Goal: Transaction & Acquisition: Book appointment/travel/reservation

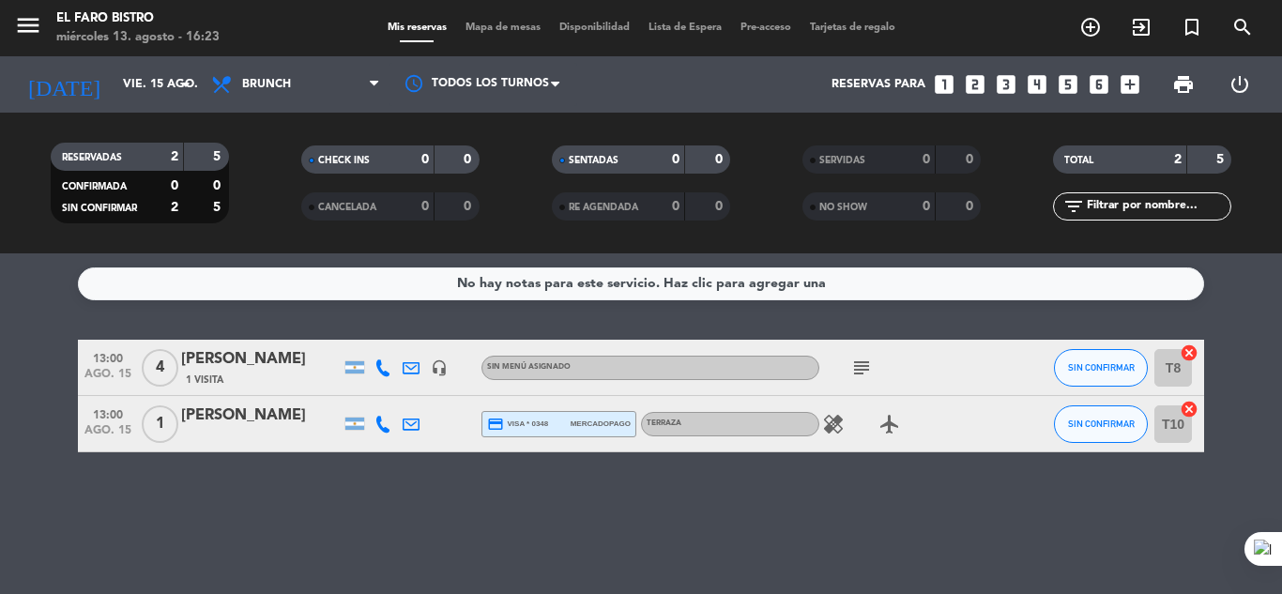
click at [833, 431] on icon "healing" at bounding box center [833, 424] width 23 height 23
click at [841, 476] on div "No hay notas para este servicio. Haz clic para agregar una 13:00 ago. 15 4 [PER…" at bounding box center [641, 423] width 1282 height 341
click at [863, 368] on icon "subject" at bounding box center [861, 368] width 23 height 23
click at [826, 565] on div "No hay notas para este servicio. Haz clic para agregar una 13:00 ago. 15 4 [PER…" at bounding box center [641, 423] width 1282 height 341
click at [186, 84] on icon "arrow_drop_down" at bounding box center [186, 84] width 23 height 23
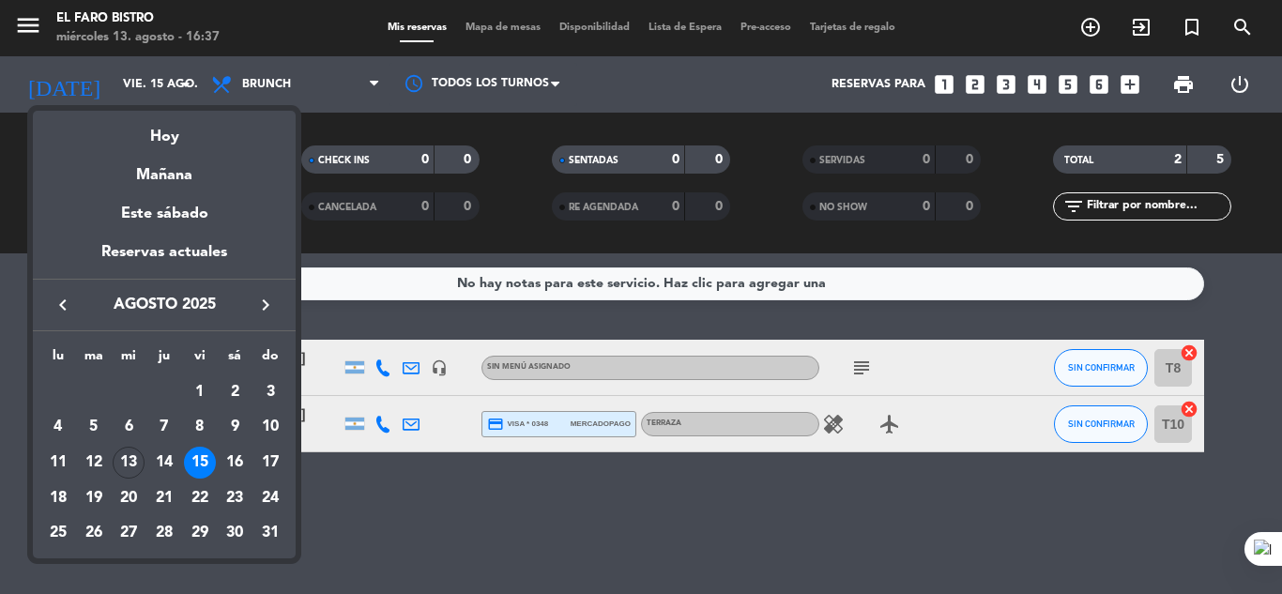
click at [128, 452] on div "13" at bounding box center [129, 463] width 32 height 32
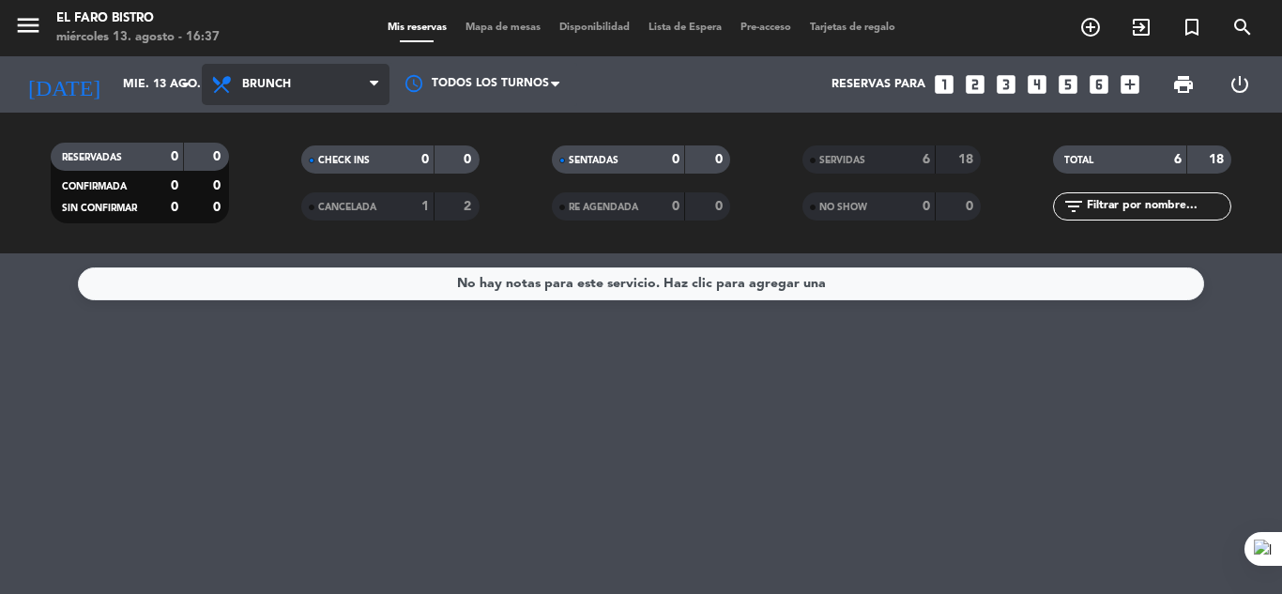
click at [383, 94] on span "Brunch" at bounding box center [296, 84] width 188 height 41
click at [281, 294] on ng-component "menu El Faro Bistro miércoles 13. agosto - 16:37 Mis reservas Mapa de mesas Dis…" at bounding box center [641, 297] width 1282 height 594
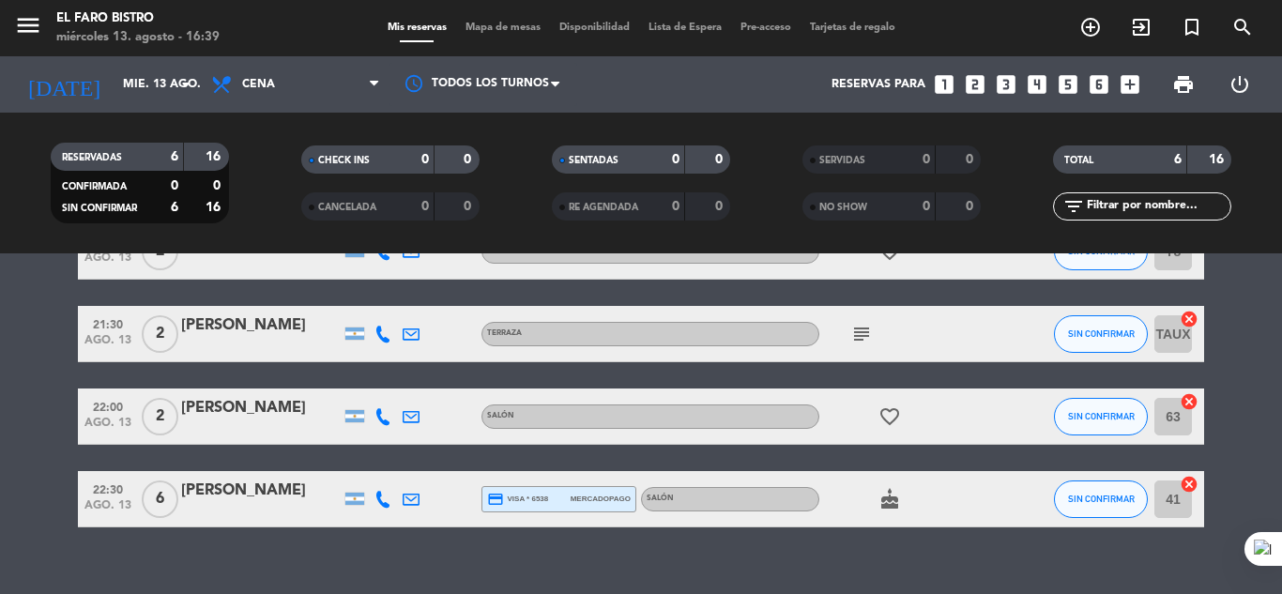
scroll to position [256, 0]
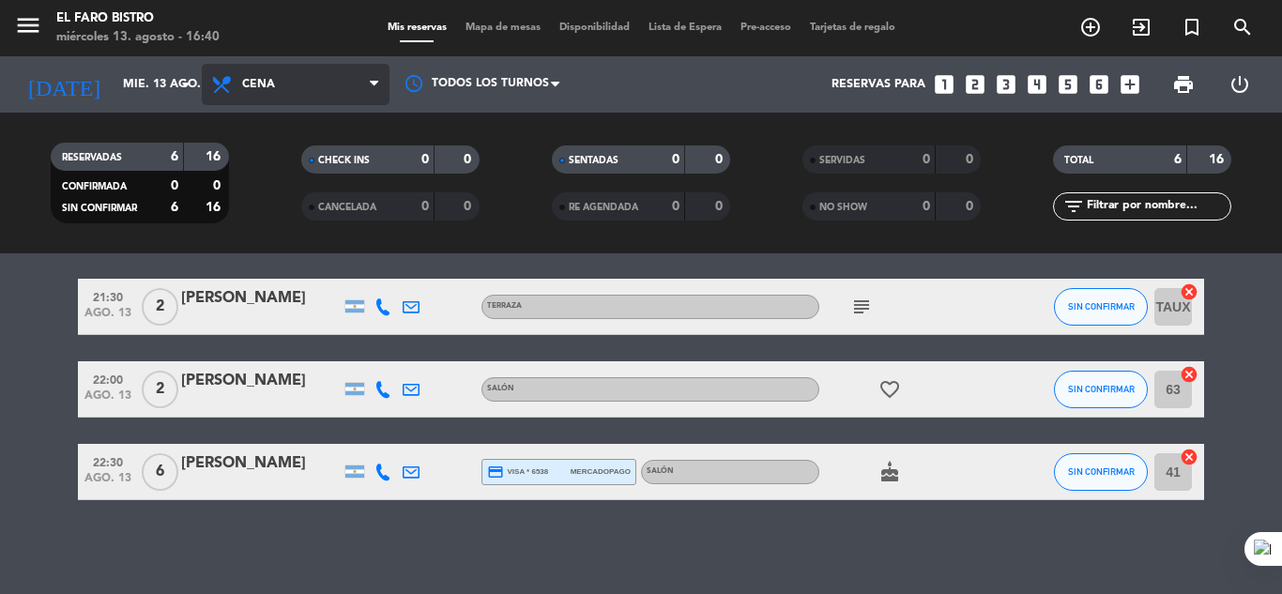
click at [368, 84] on span "Cena" at bounding box center [296, 84] width 188 height 41
click at [313, 252] on div "menu El Faro Bistro miércoles 13. agosto - 16:40 Mis reservas Mapa de mesas Dis…" at bounding box center [641, 126] width 1282 height 253
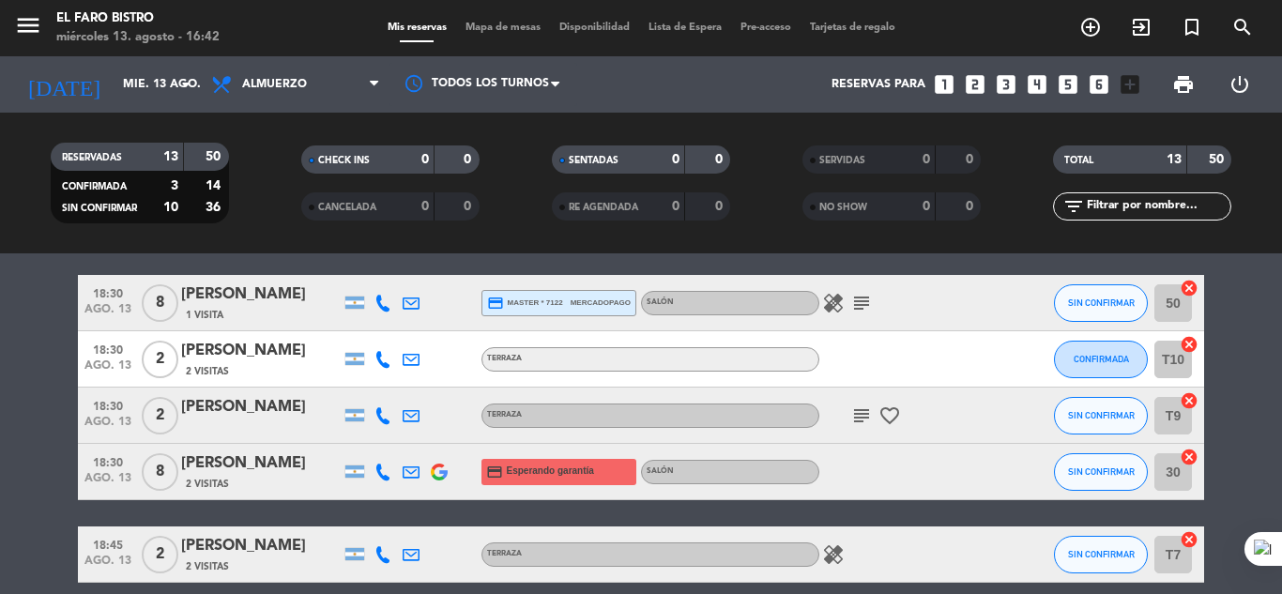
scroll to position [632, 0]
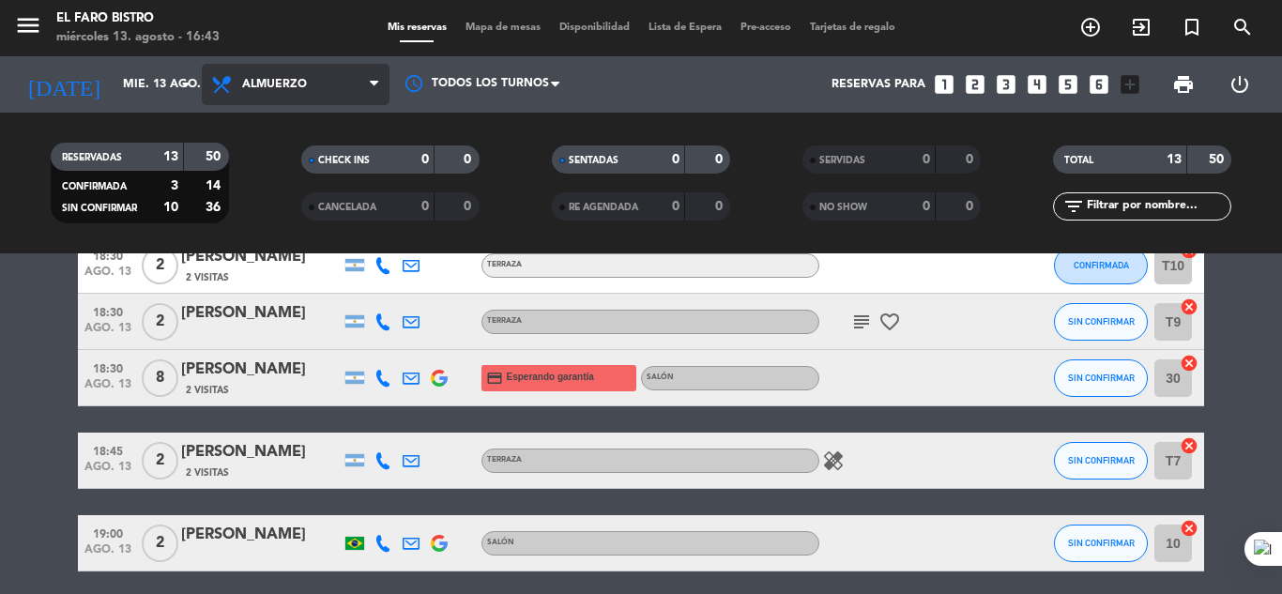
click at [373, 90] on icon at bounding box center [374, 84] width 8 height 15
click at [280, 295] on ng-component "menu El Faro Bistro miércoles 13. agosto - 16:43 Mis reservas Mapa de mesas Dis…" at bounding box center [641, 297] width 1282 height 594
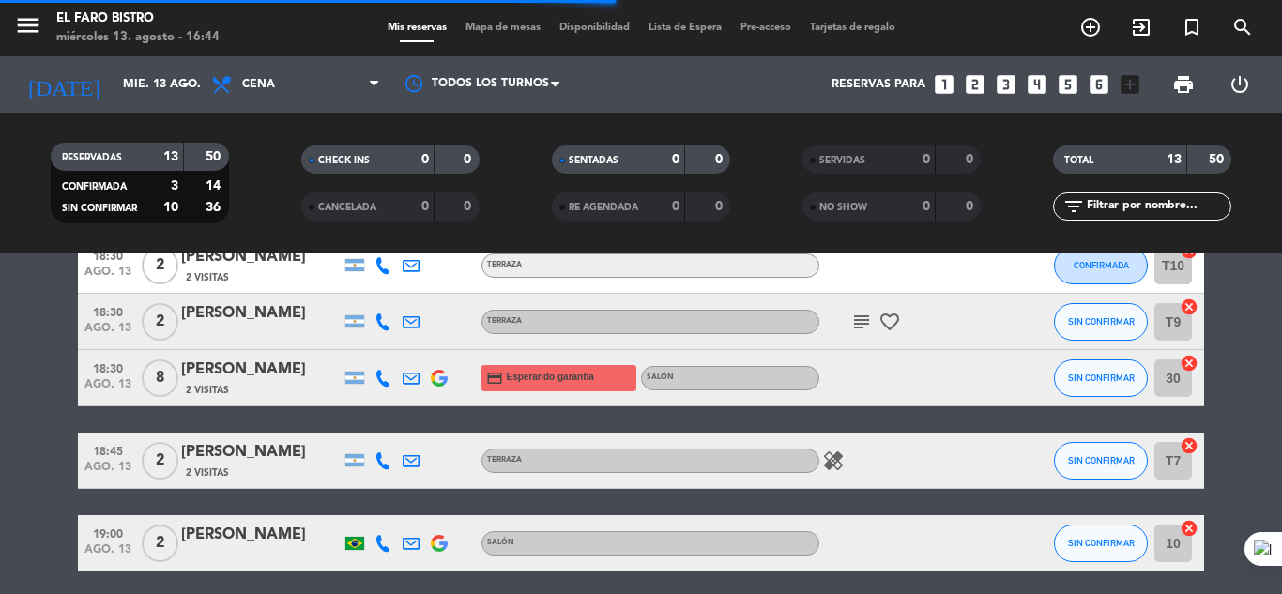
scroll to position [256, 0]
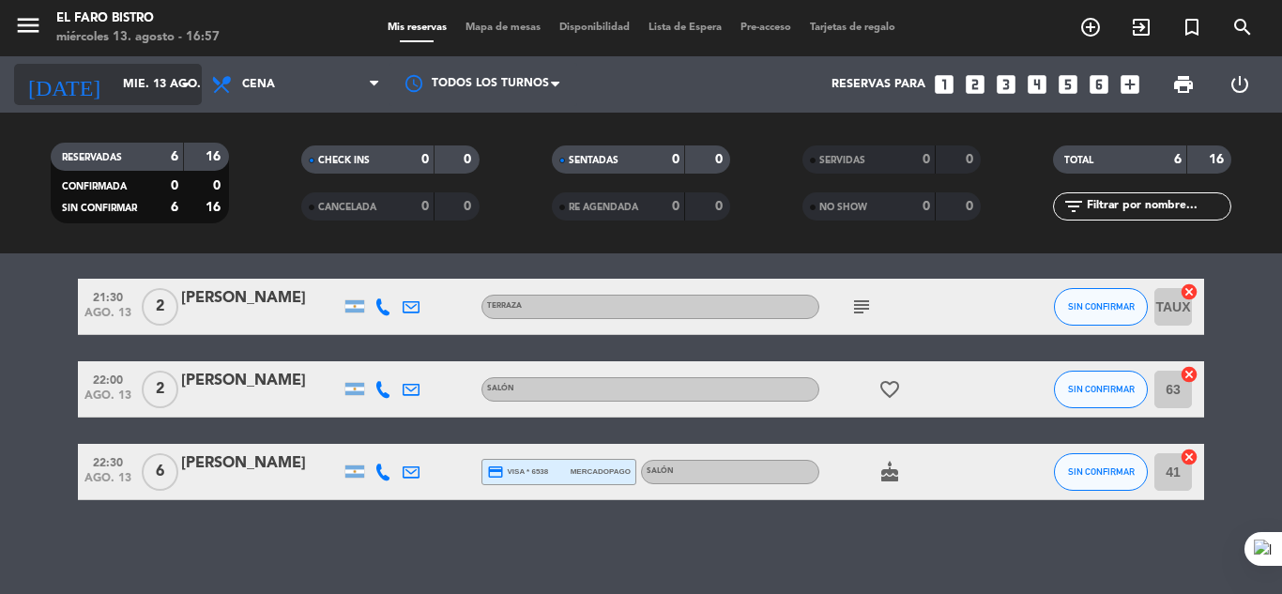
click at [181, 82] on icon "arrow_drop_down" at bounding box center [186, 84] width 23 height 23
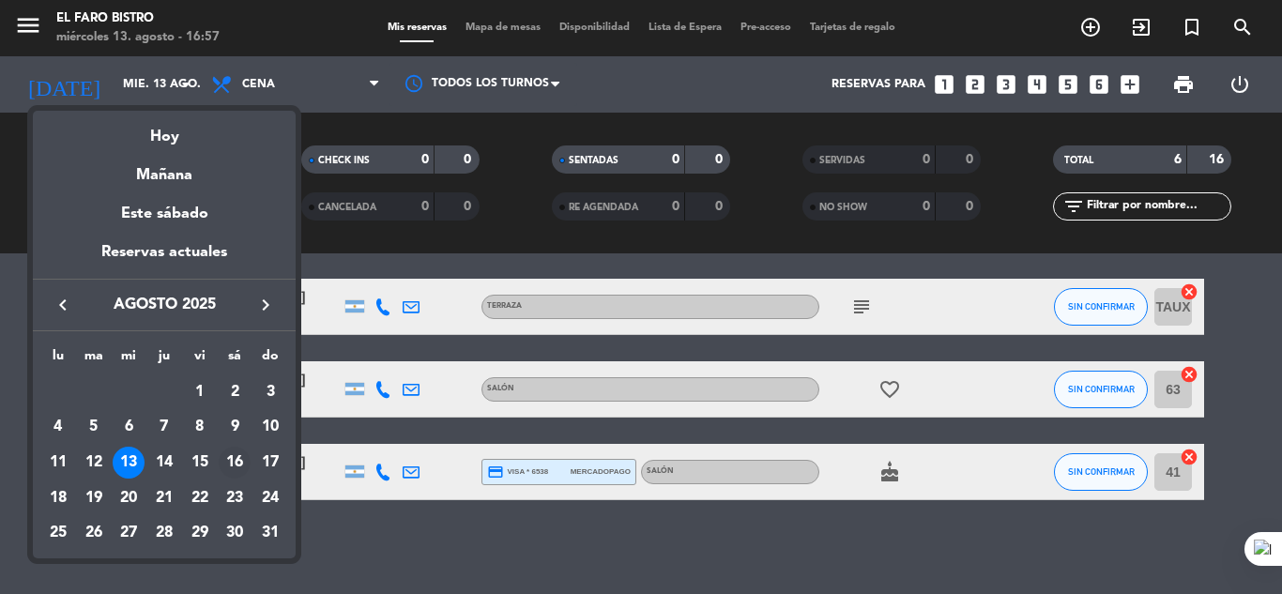
click at [238, 463] on div "16" at bounding box center [235, 463] width 32 height 32
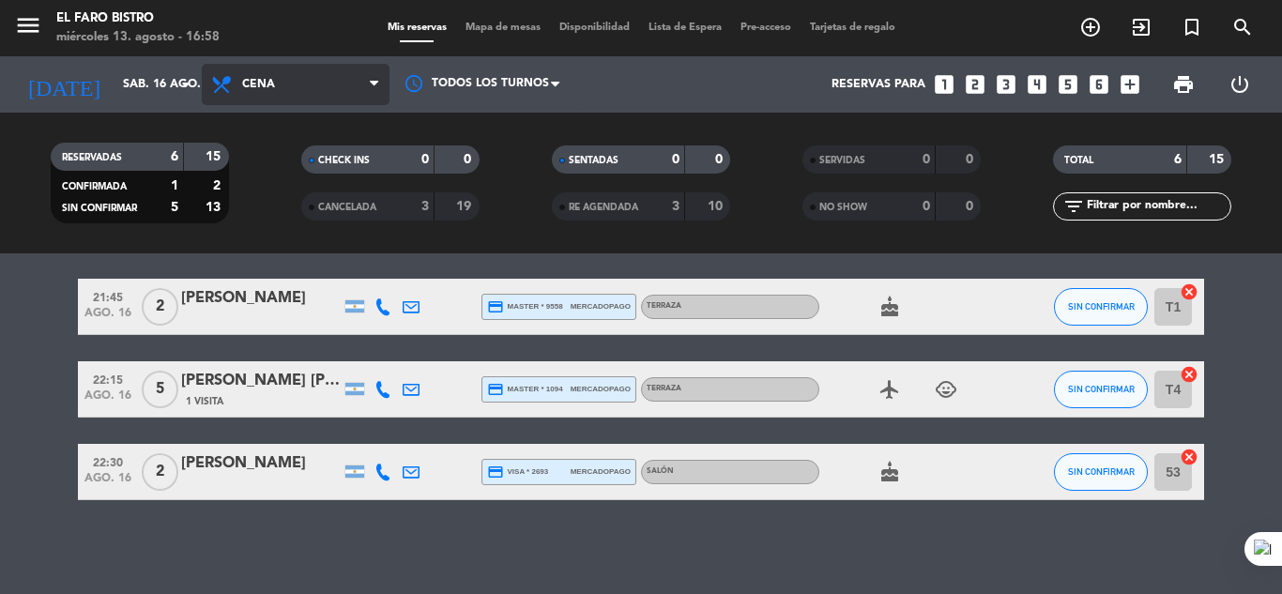
click at [368, 81] on span "Cena" at bounding box center [296, 84] width 188 height 41
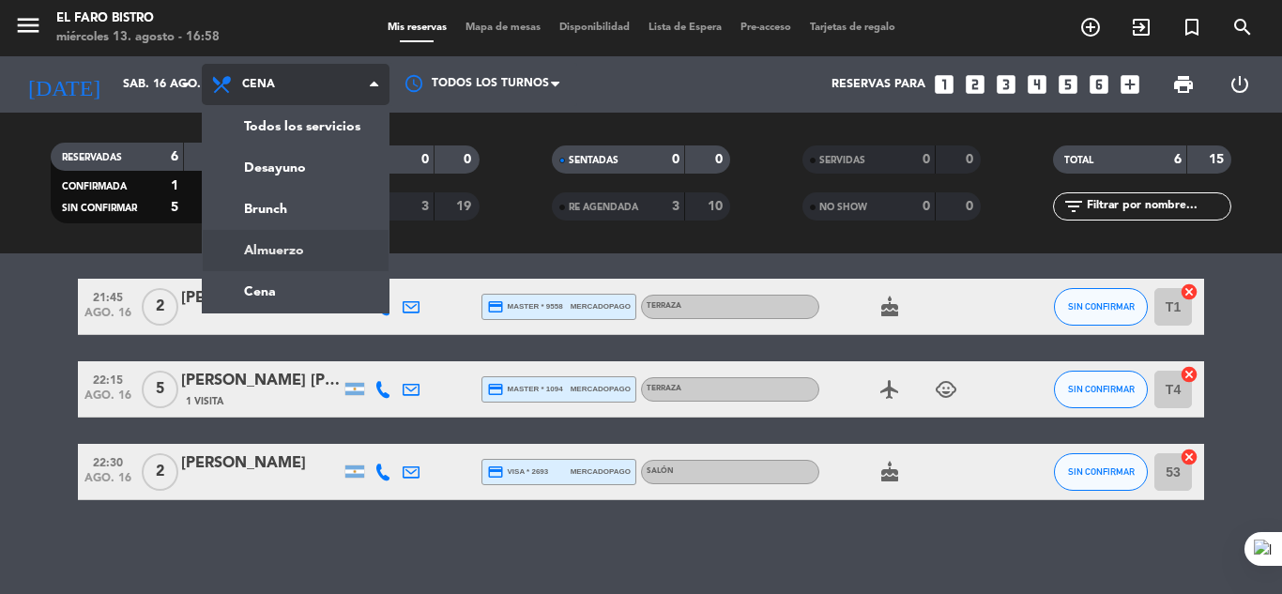
click at [267, 247] on div "menu El Faro Bistro miércoles 13. agosto - 16:58 Mis reservas Mapa de mesas Dis…" at bounding box center [641, 126] width 1282 height 253
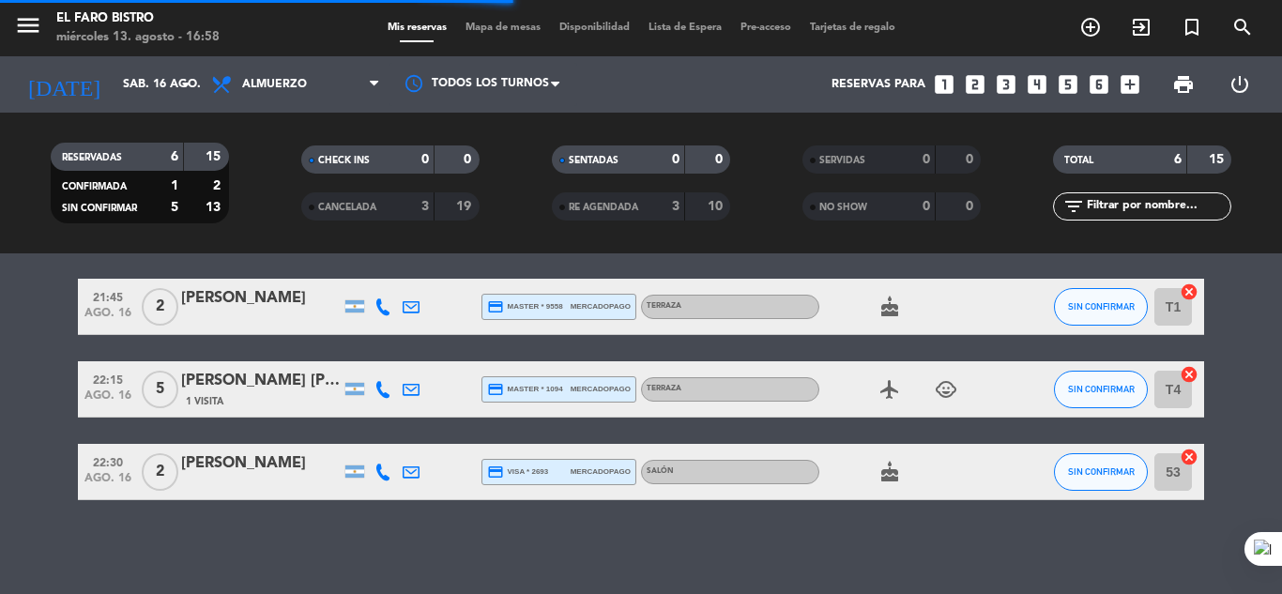
scroll to position [0, 0]
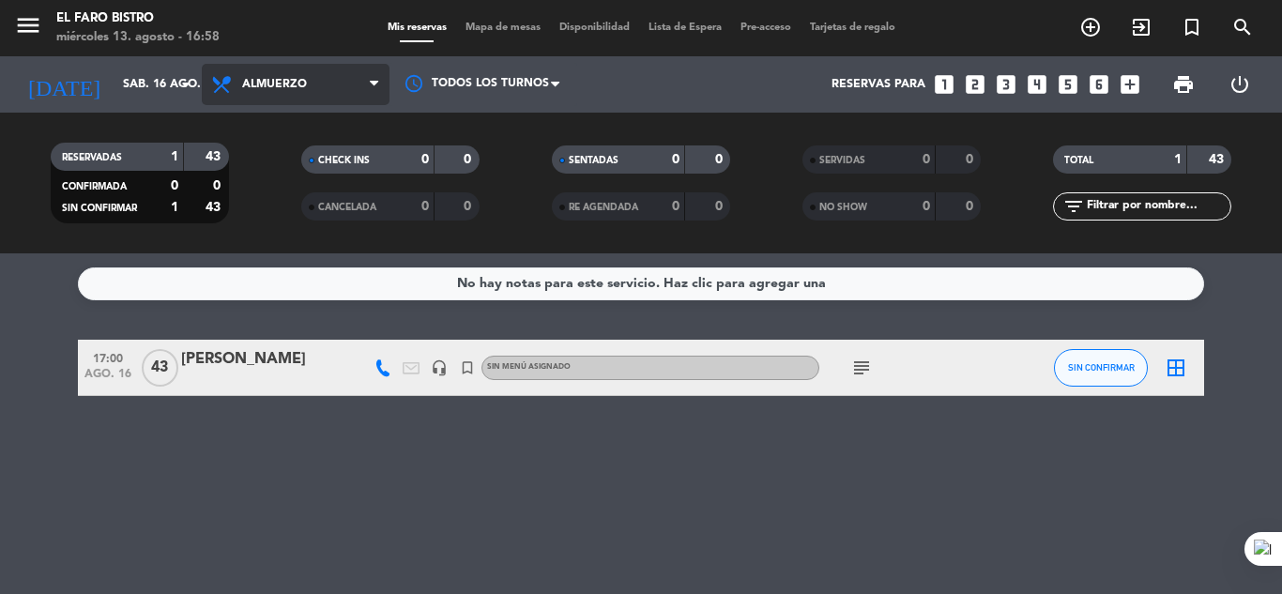
click at [368, 88] on span "Almuerzo" at bounding box center [296, 84] width 188 height 41
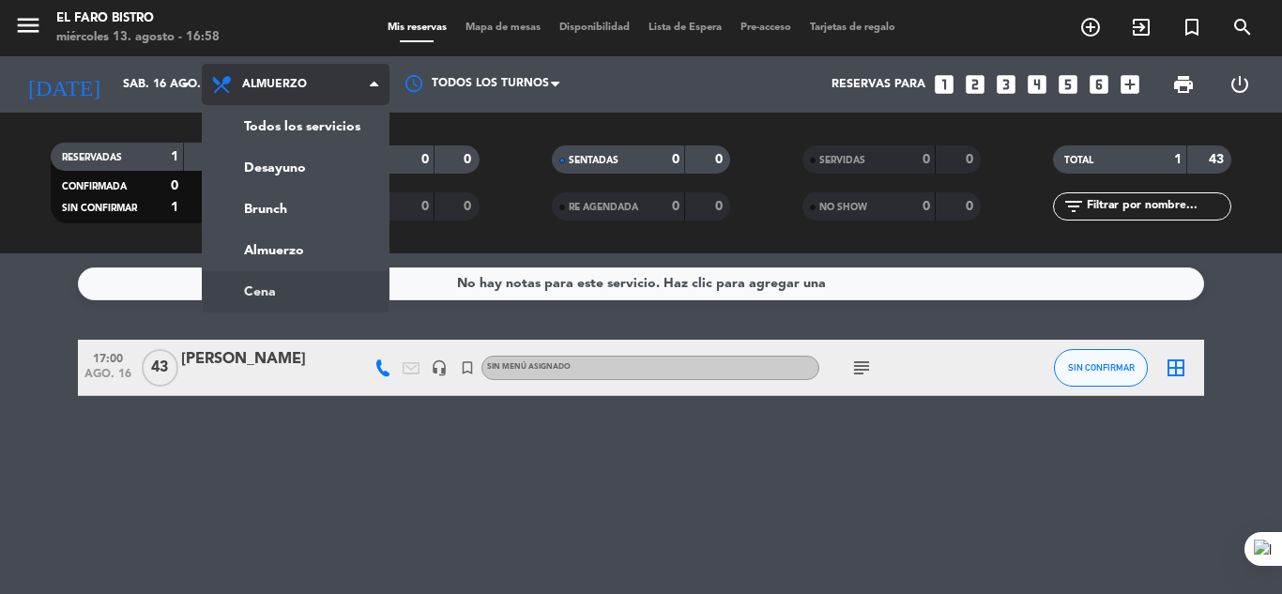
click at [289, 294] on ng-component "menu El Faro Bistro miércoles 13. agosto - 16:58 Mis reservas Mapa de mesas Dis…" at bounding box center [641, 297] width 1282 height 594
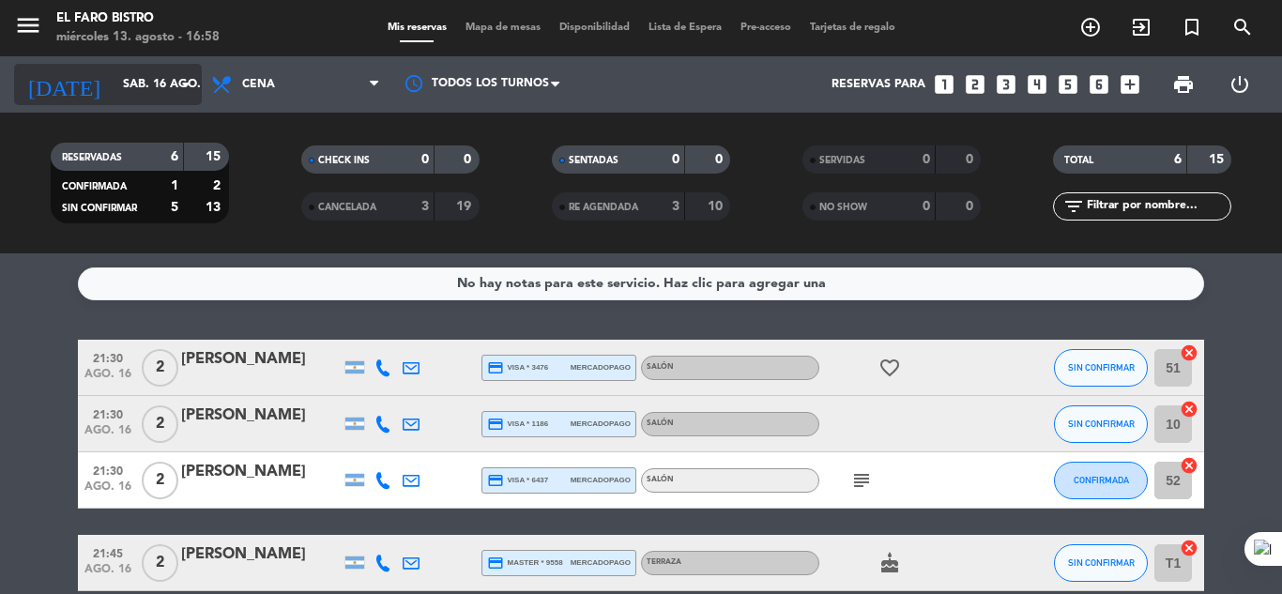
click at [183, 84] on icon "arrow_drop_down" at bounding box center [186, 84] width 23 height 23
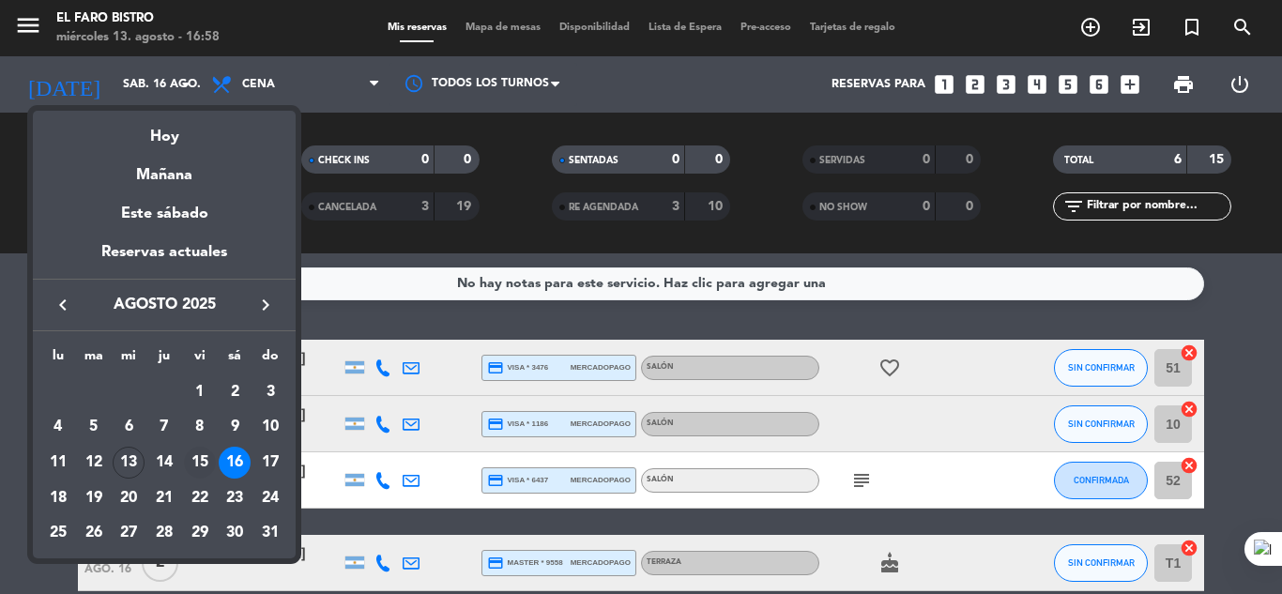
click at [199, 469] on div "15" at bounding box center [200, 463] width 32 height 32
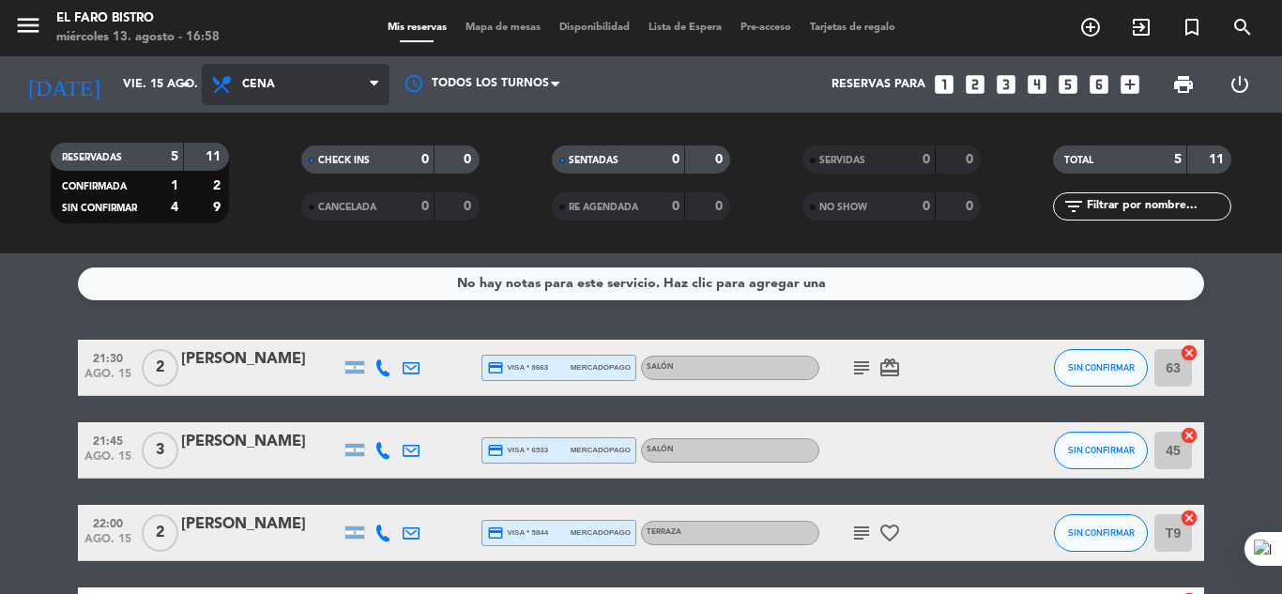
click at [374, 84] on icon at bounding box center [374, 84] width 8 height 15
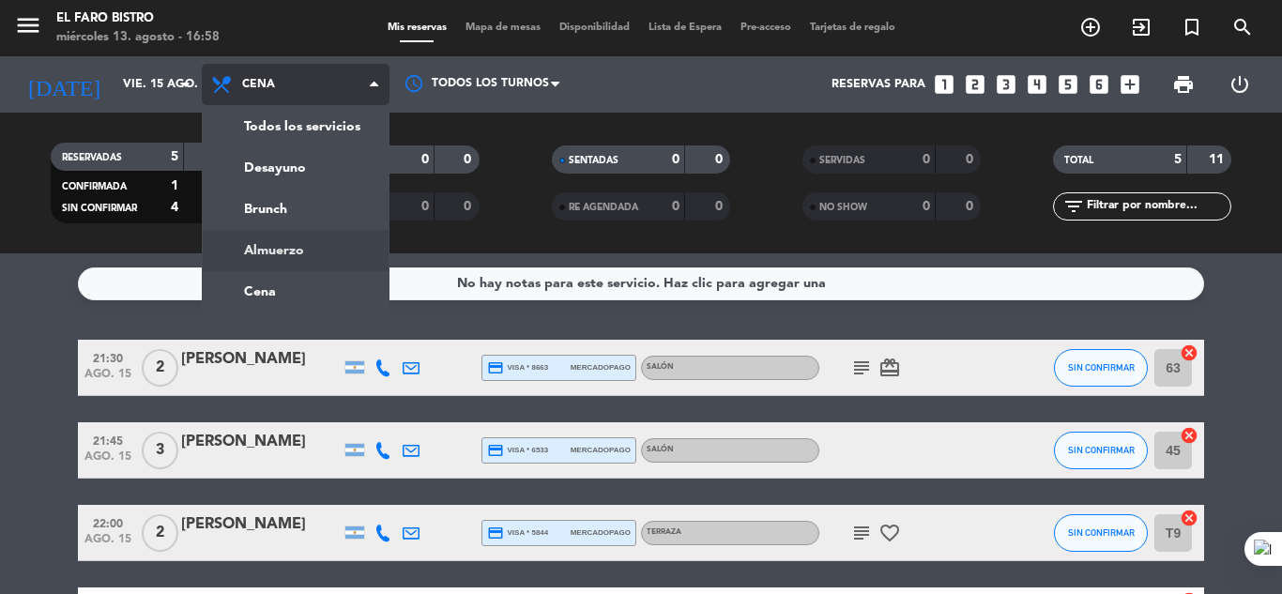
click at [260, 250] on div "menu El Faro Bistro miércoles 13. agosto - 16:58 Mis reservas Mapa de mesas Dis…" at bounding box center [641, 126] width 1282 height 253
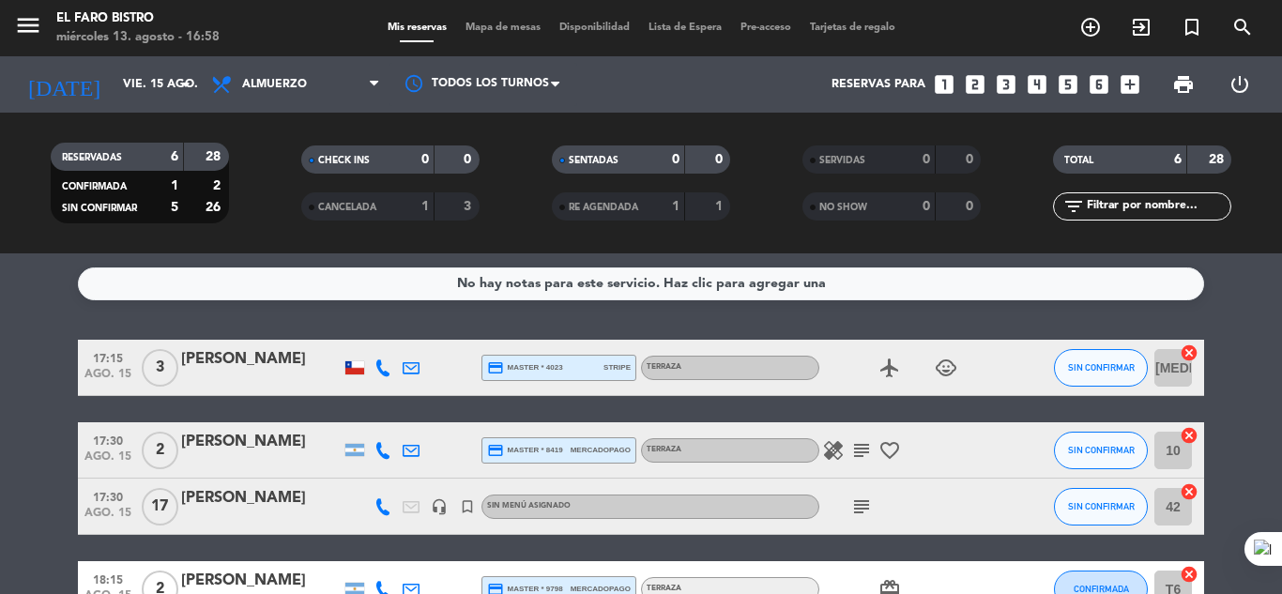
click at [862, 506] on icon "subject" at bounding box center [861, 507] width 23 height 23
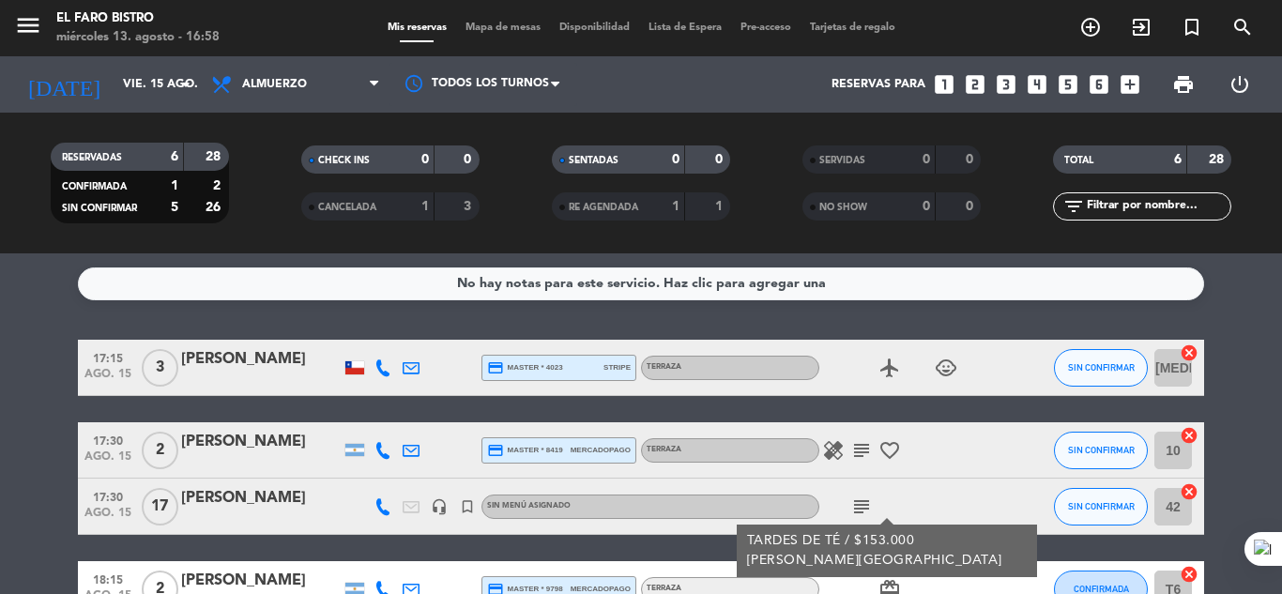
click at [862, 506] on icon "subject" at bounding box center [861, 507] width 23 height 23
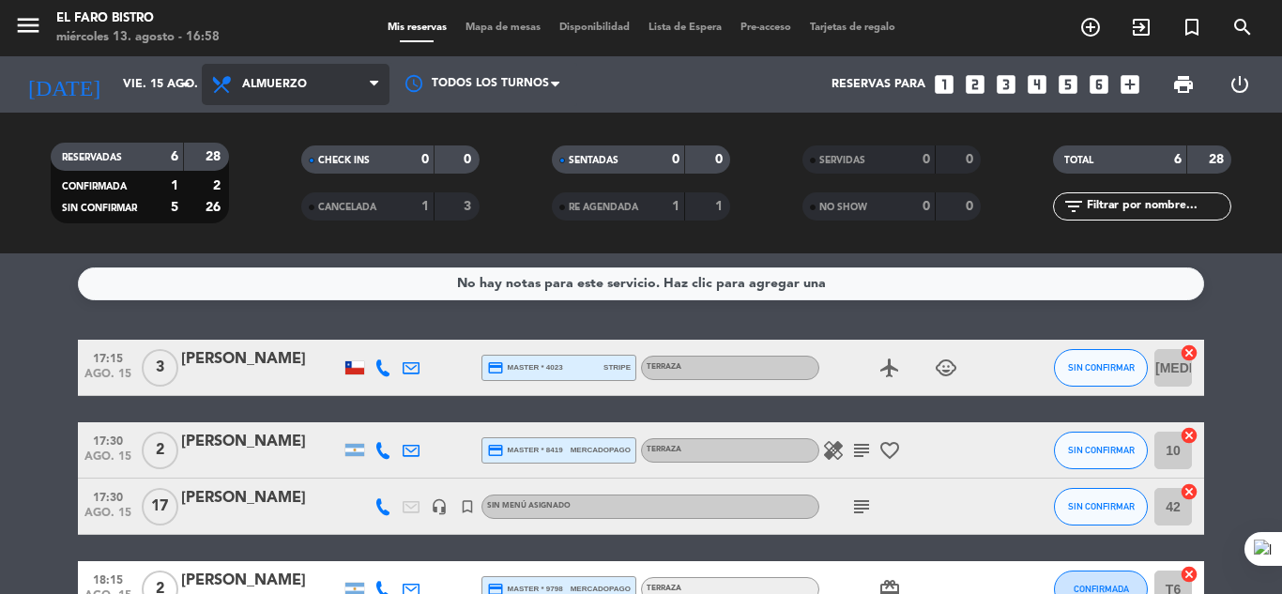
click at [373, 92] on icon at bounding box center [374, 84] width 8 height 15
click at [363, 88] on span "Almuerzo" at bounding box center [296, 84] width 188 height 41
click at [269, 206] on div "menu El Faro Bistro miércoles 13. agosto - 16:58 Mis reservas Mapa de mesas Dis…" at bounding box center [641, 126] width 1282 height 253
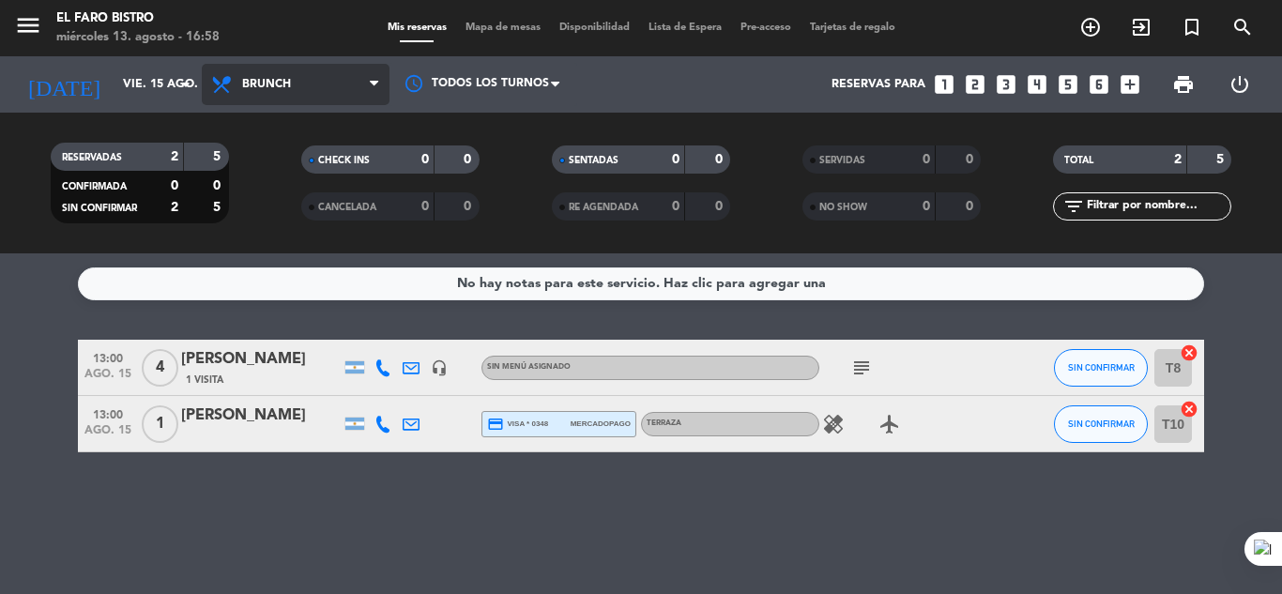
click at [370, 82] on icon at bounding box center [374, 84] width 8 height 15
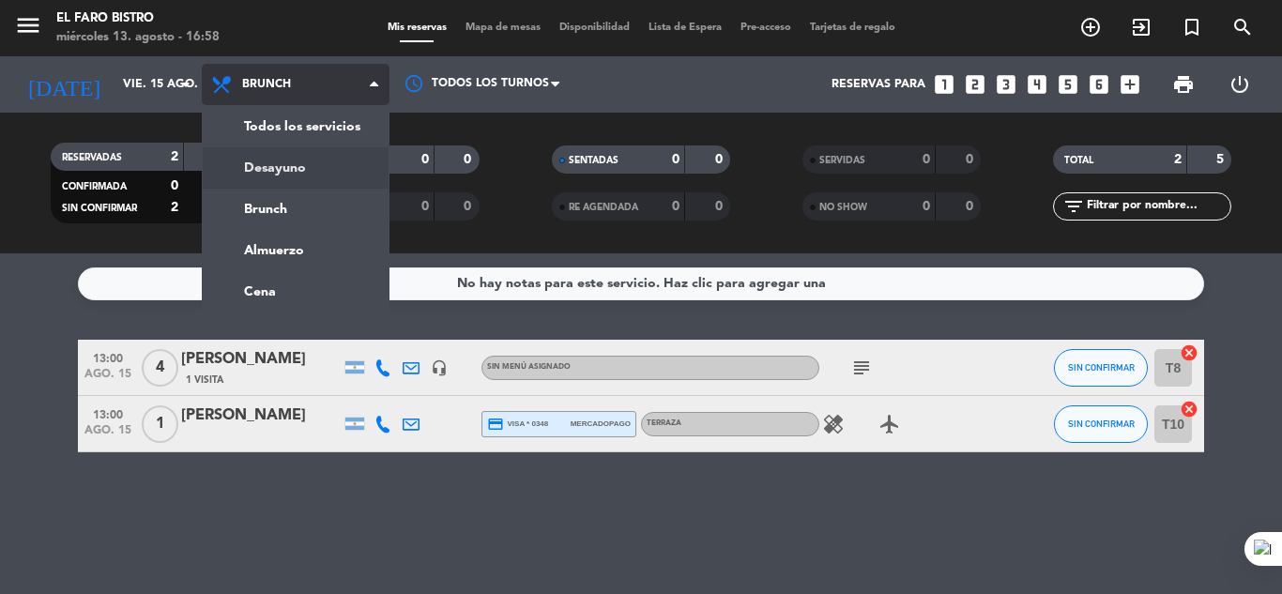
click at [267, 164] on div "menu El Faro Bistro miércoles 13. agosto - 16:58 Mis reservas Mapa de mesas Dis…" at bounding box center [641, 126] width 1282 height 253
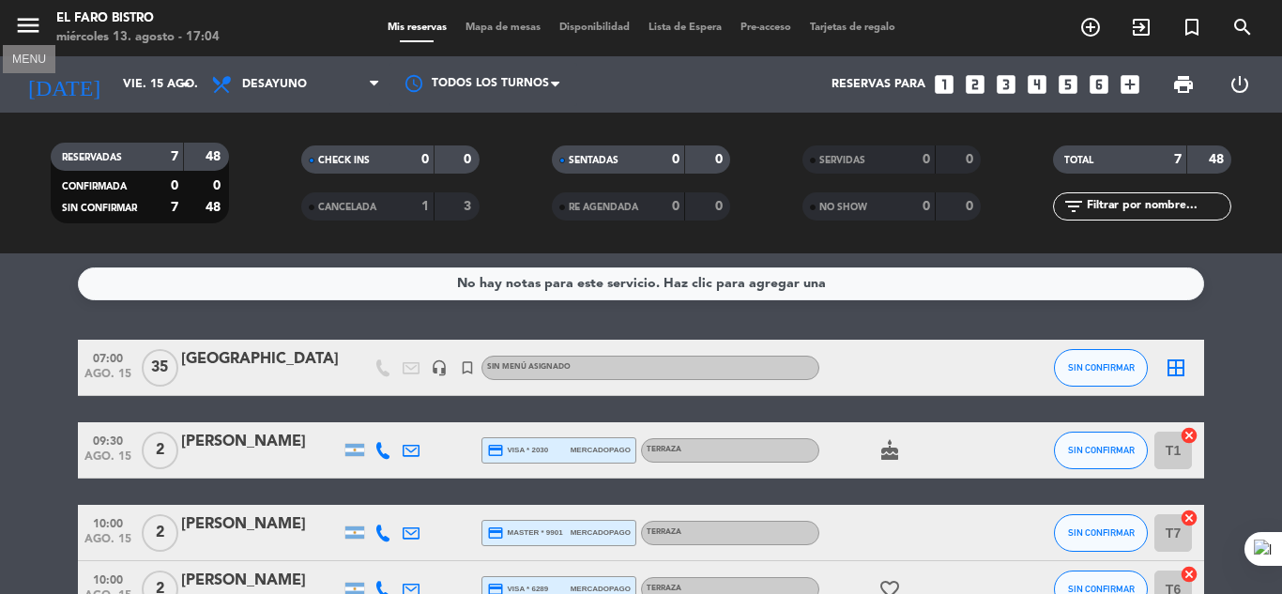
click at [37, 22] on icon "menu" at bounding box center [28, 25] width 28 height 28
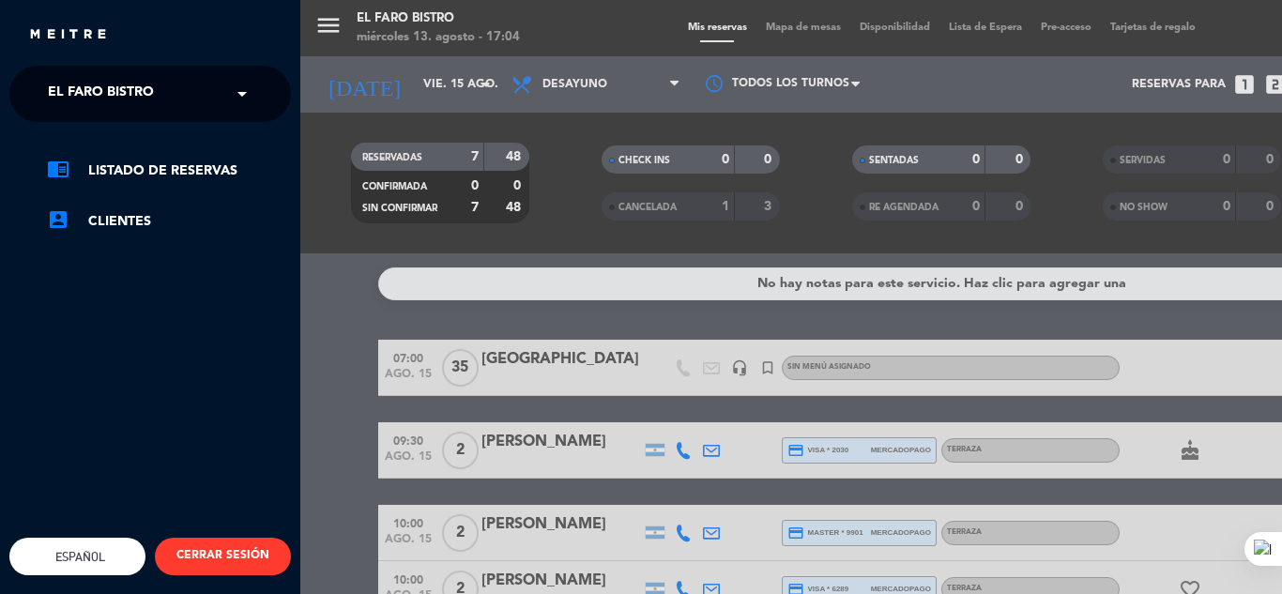
click at [235, 101] on span at bounding box center [247, 93] width 32 height 39
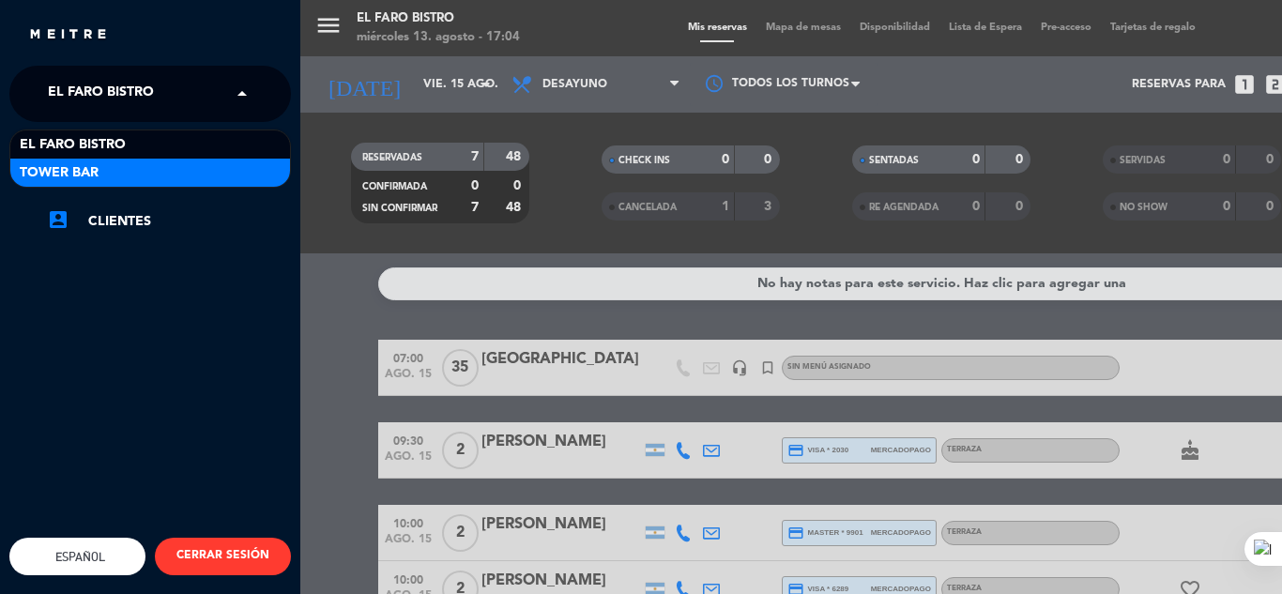
click at [206, 170] on div "Tower Bar" at bounding box center [150, 173] width 280 height 28
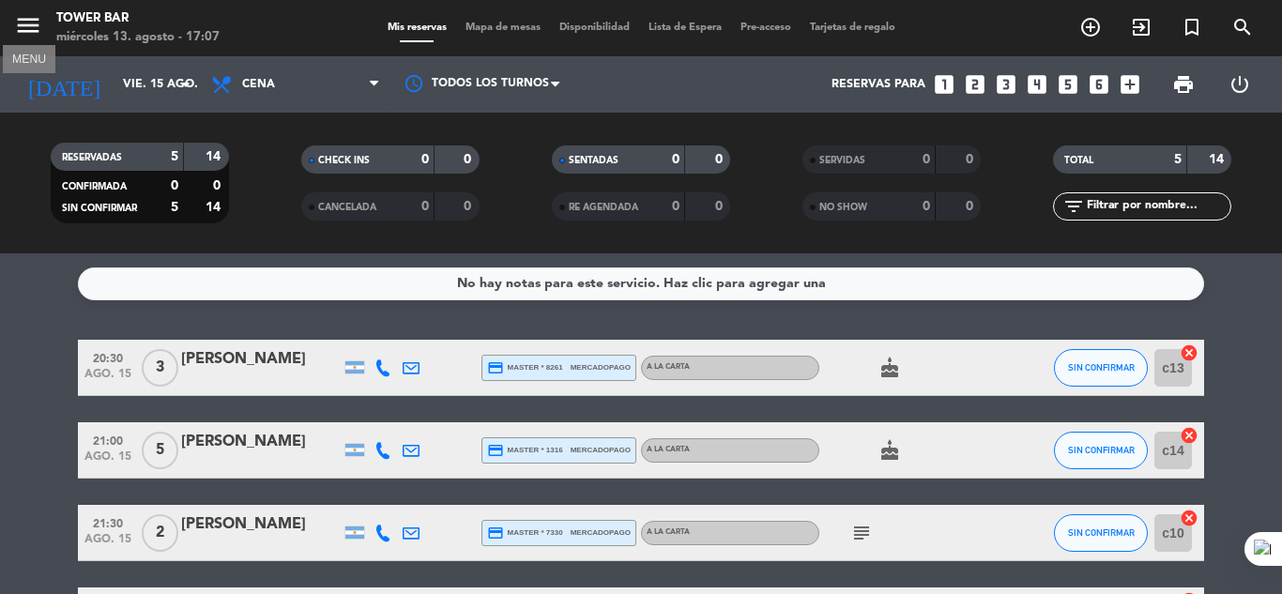
click at [32, 32] on icon "menu" at bounding box center [28, 25] width 28 height 28
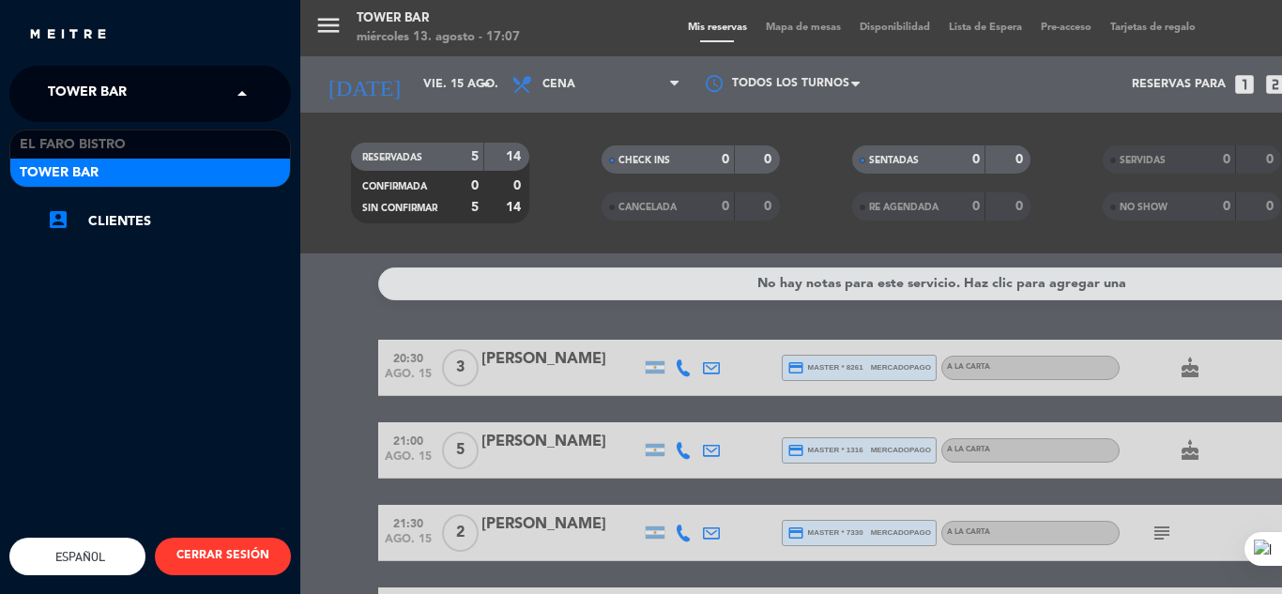
click at [239, 97] on span at bounding box center [247, 93] width 32 height 39
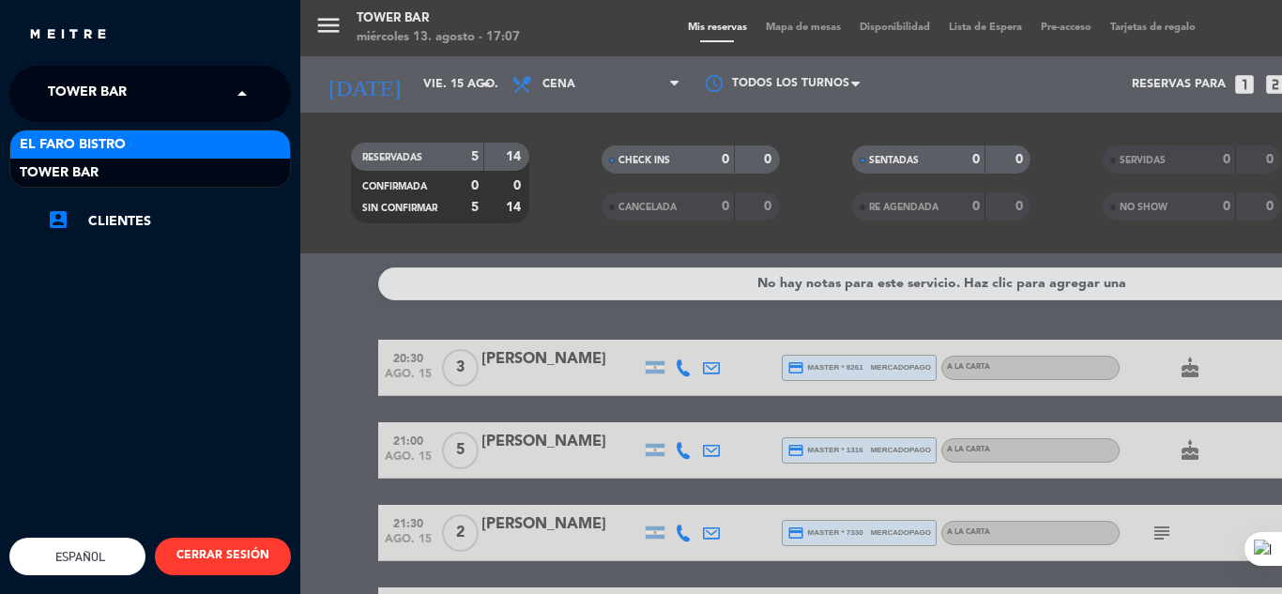
click at [161, 138] on div "El Faro Bistro" at bounding box center [150, 144] width 280 height 28
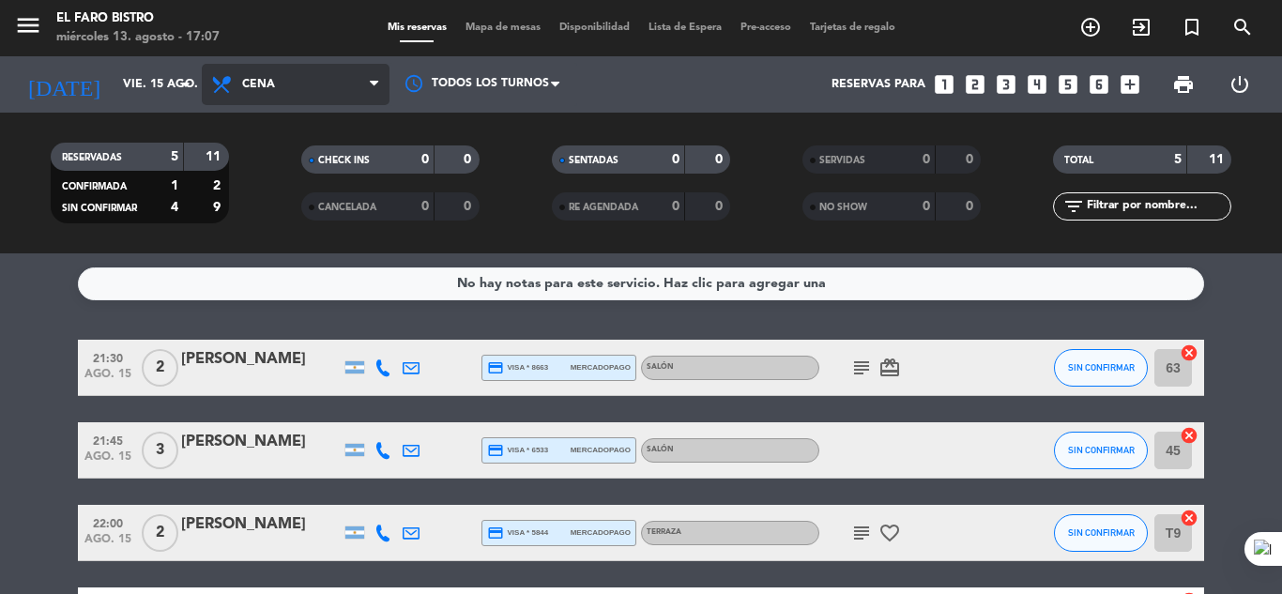
click at [373, 85] on icon at bounding box center [374, 84] width 8 height 15
click at [299, 245] on div "menu El Faro Bistro miércoles 13. agosto - 17:07 Mis reservas Mapa de mesas Dis…" at bounding box center [641, 126] width 1282 height 253
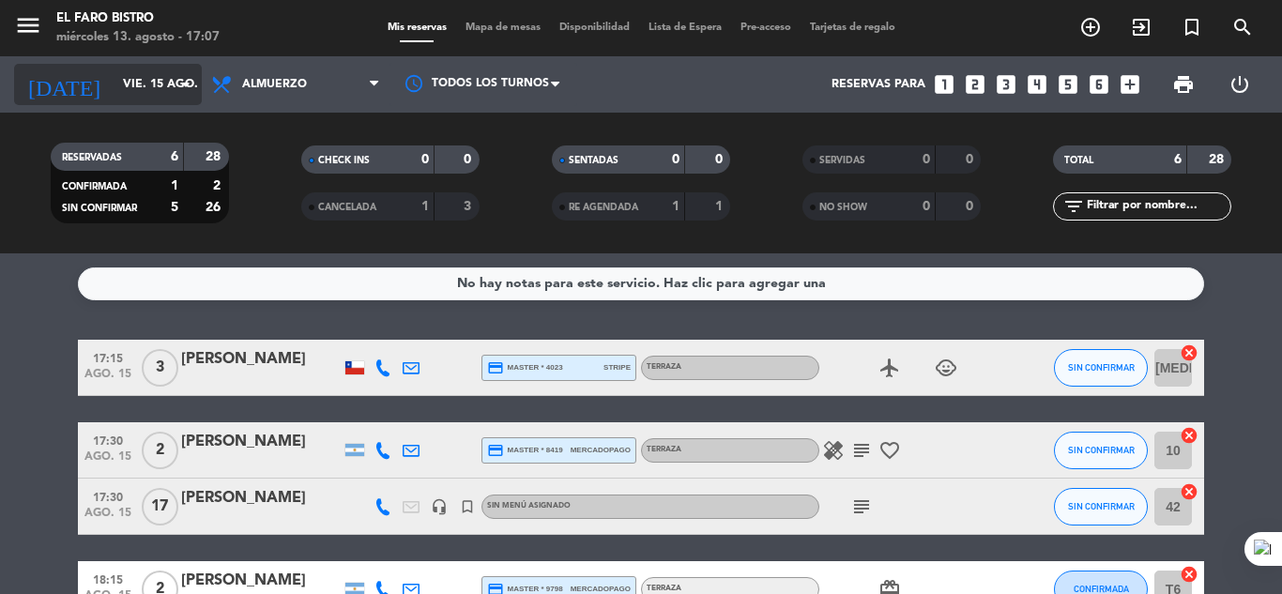
click at [192, 84] on icon "arrow_drop_down" at bounding box center [186, 84] width 23 height 23
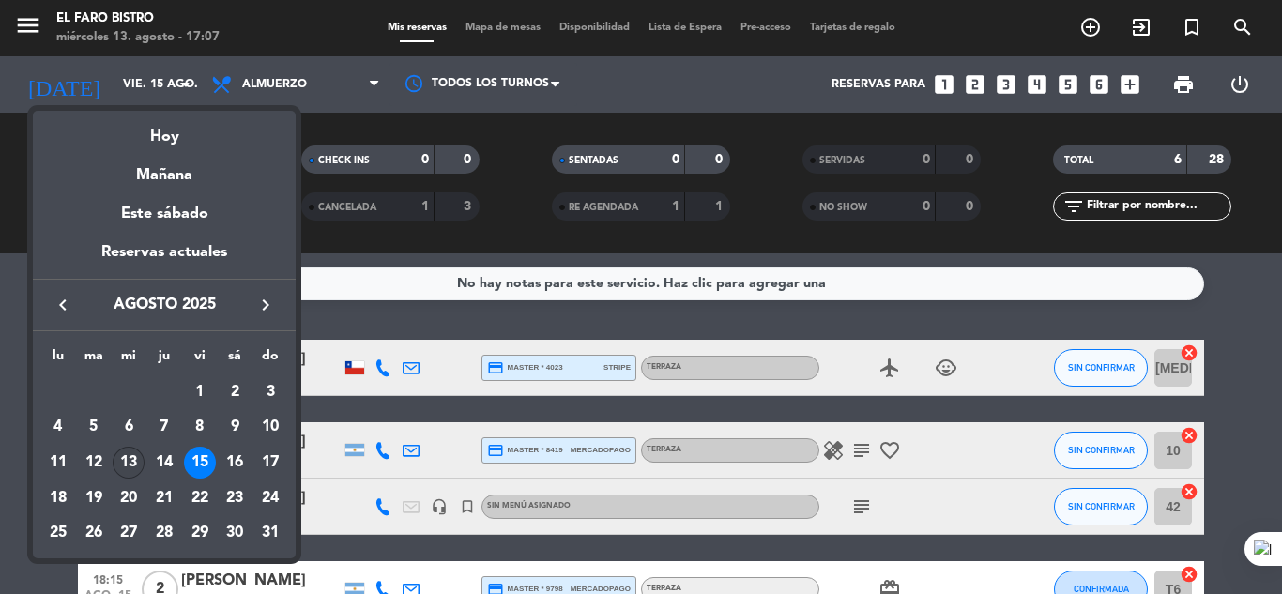
click at [127, 457] on div "13" at bounding box center [129, 463] width 32 height 32
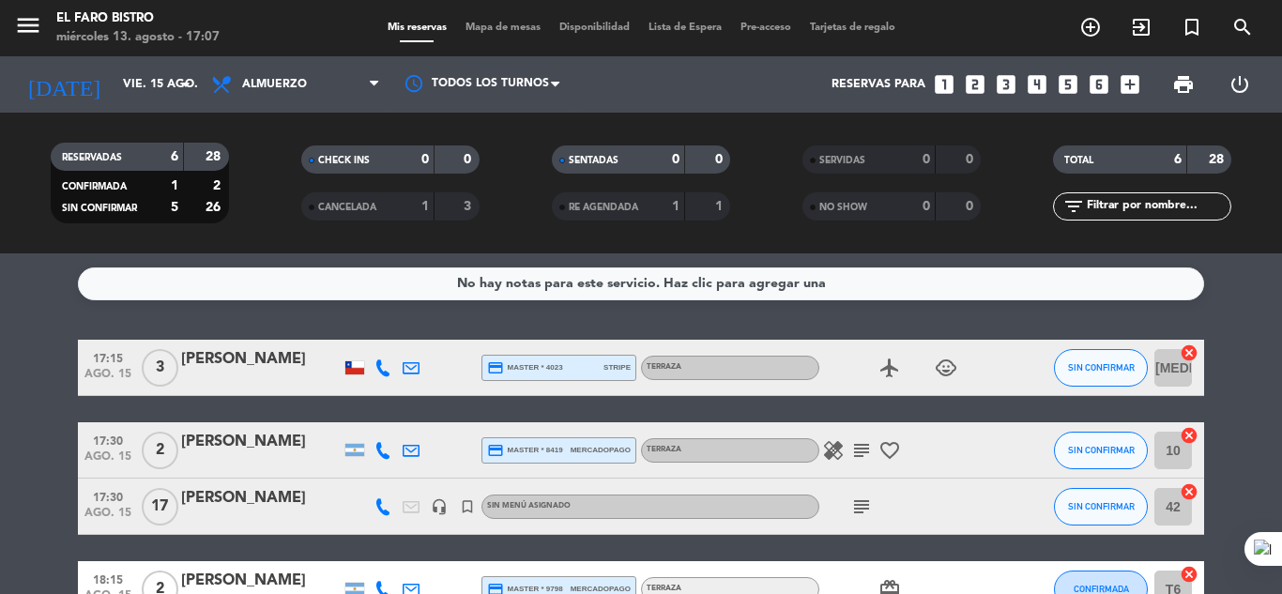
type input "mié. 13 ago."
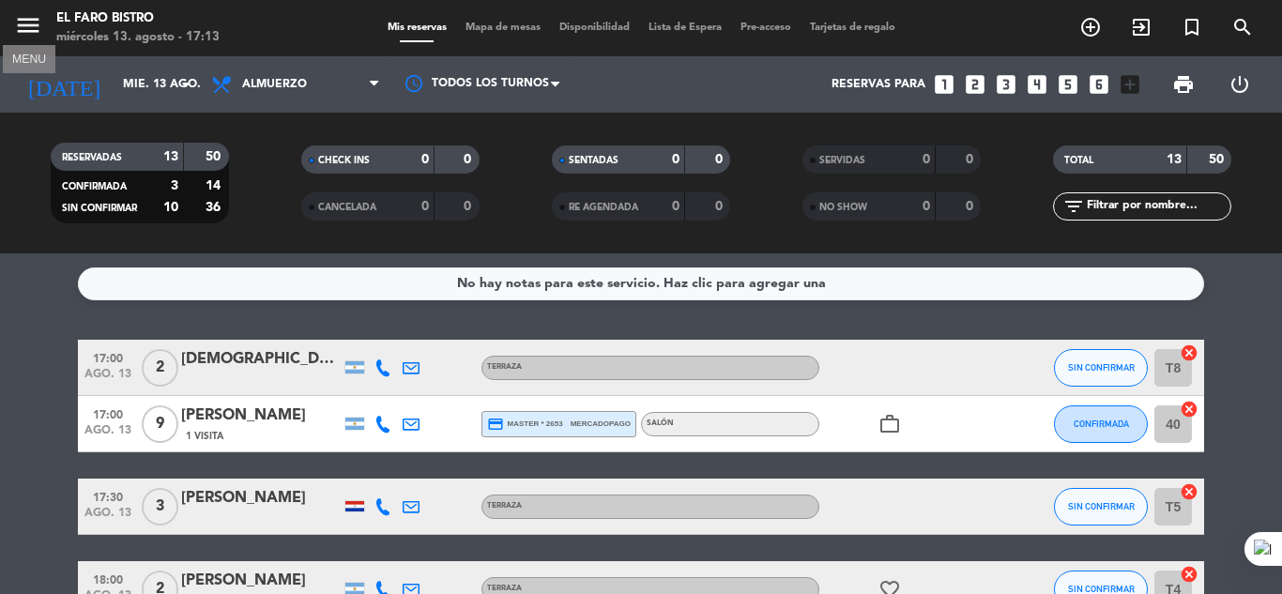
click at [23, 33] on icon "menu" at bounding box center [28, 25] width 28 height 28
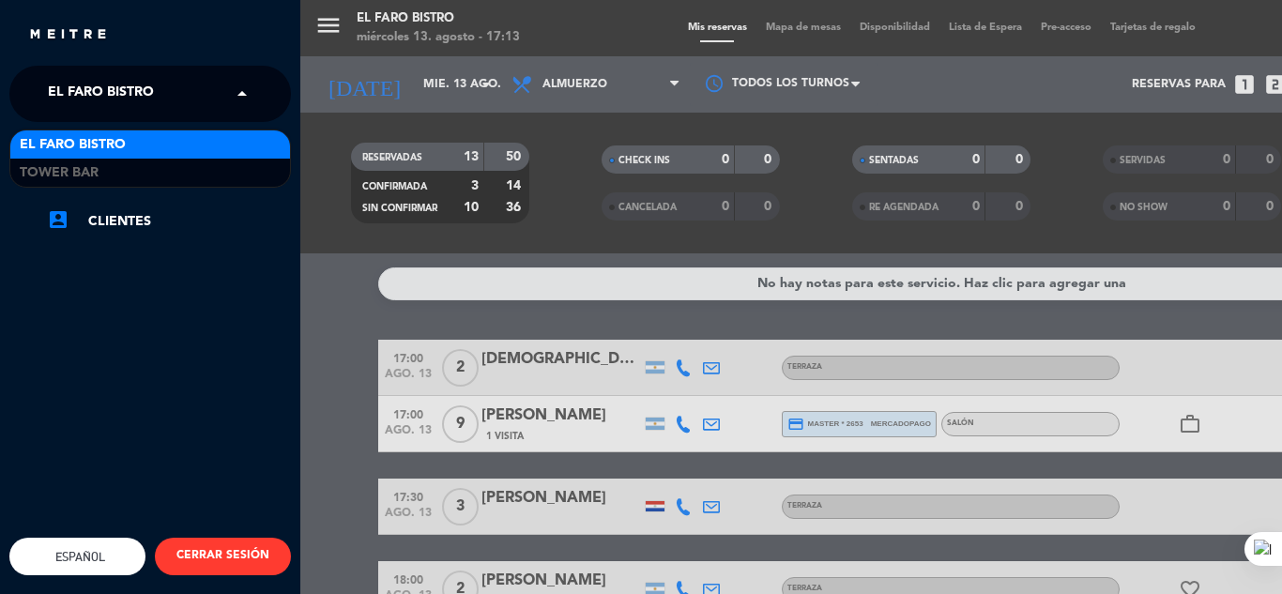
click at [212, 89] on input "text" at bounding box center [152, 94] width 229 height 41
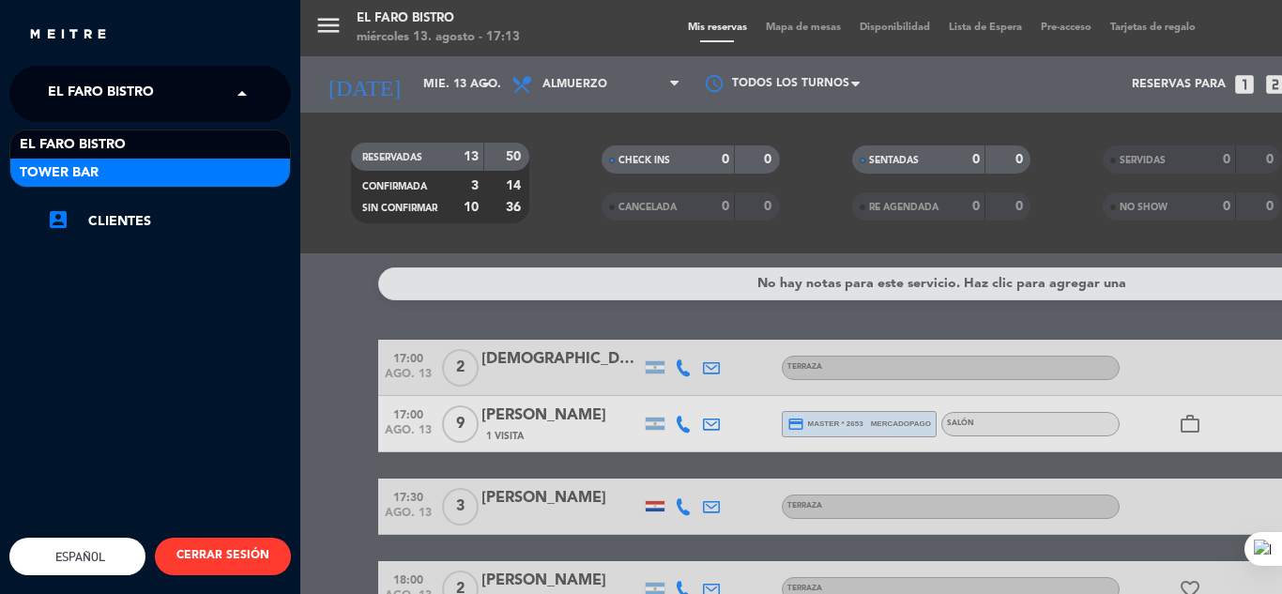
click at [179, 166] on div "Tower Bar" at bounding box center [150, 173] width 280 height 28
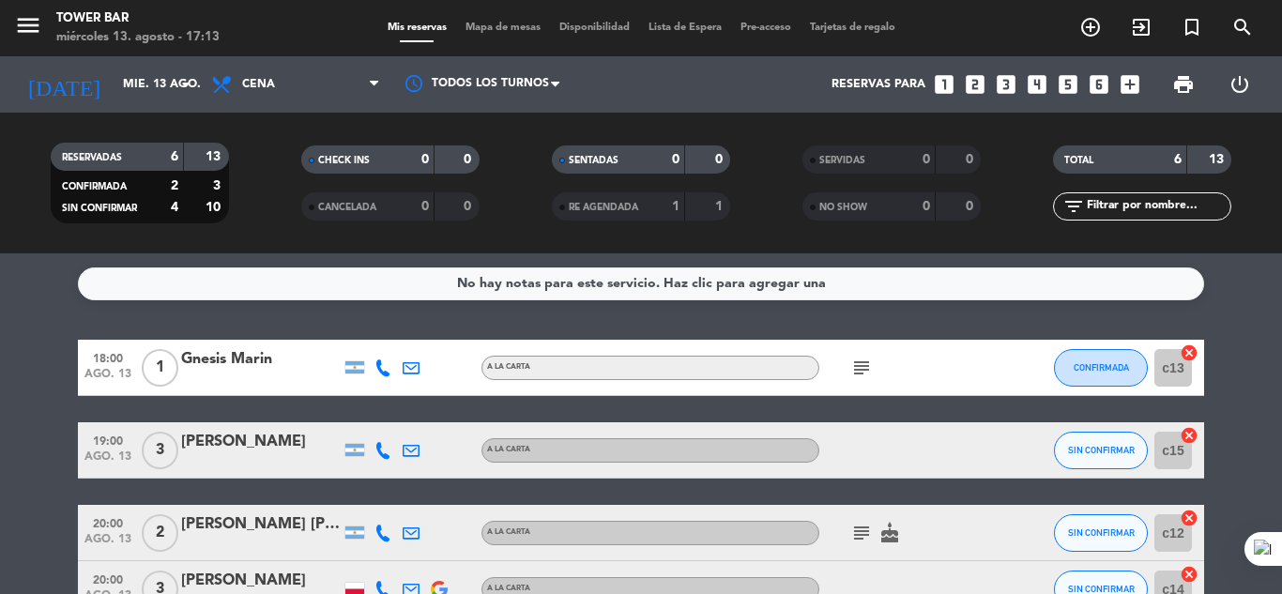
click at [858, 370] on icon "subject" at bounding box center [861, 368] width 23 height 23
click at [861, 538] on icon "subject" at bounding box center [861, 533] width 23 height 23
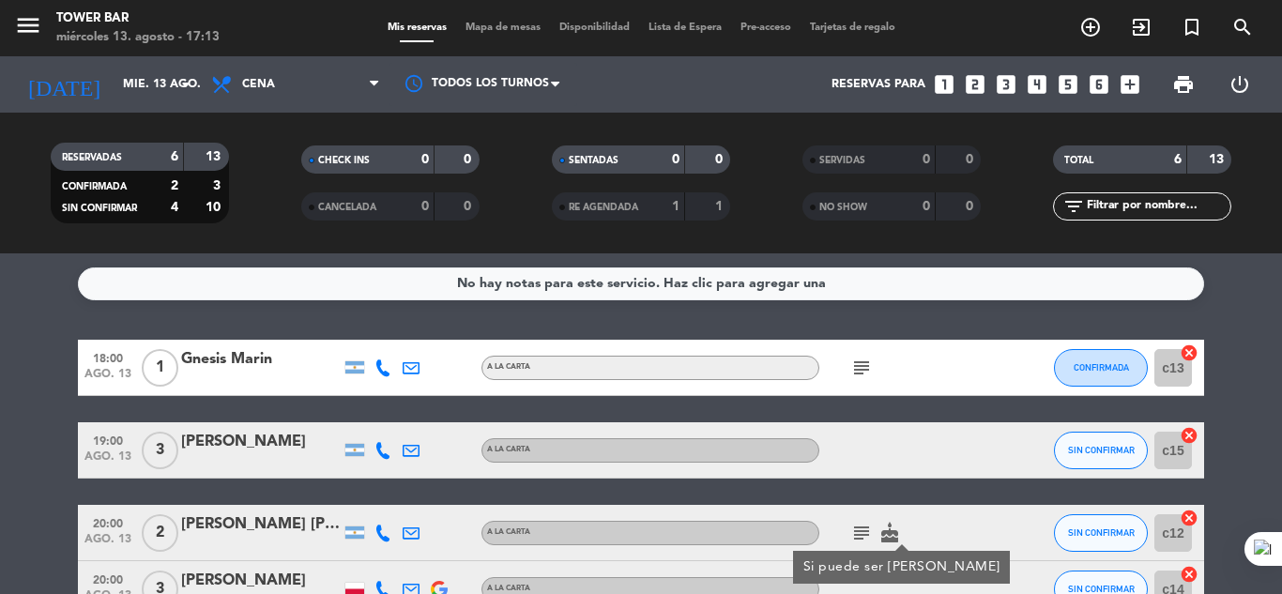
click at [867, 365] on icon "subject" at bounding box center [861, 368] width 23 height 23
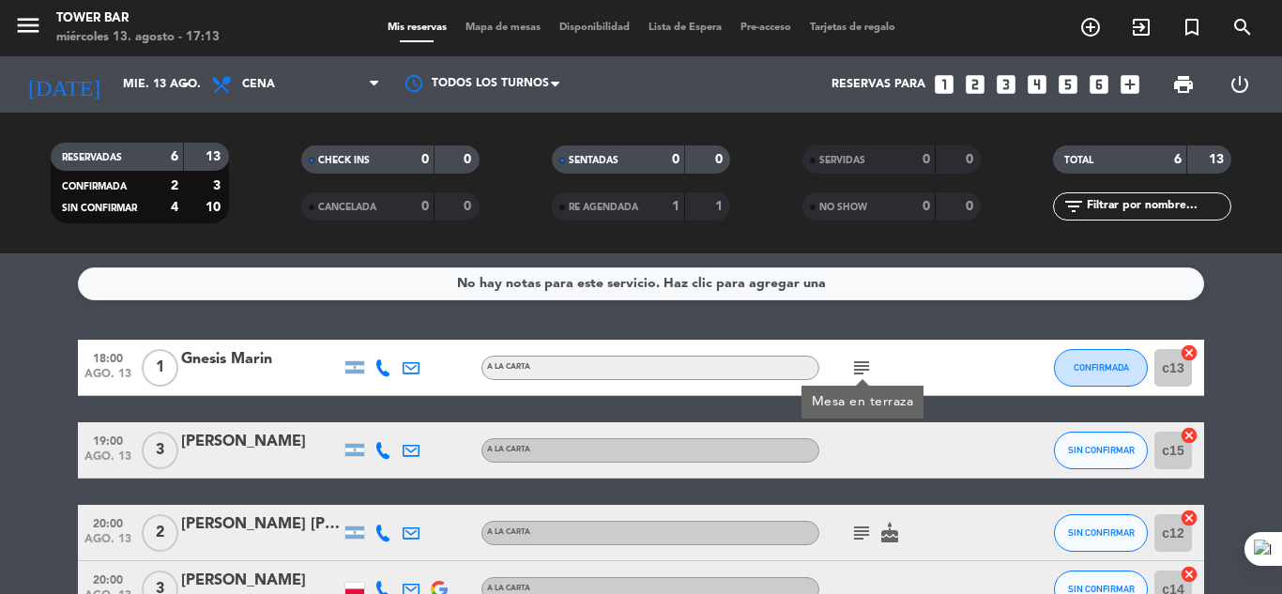
click at [858, 534] on icon "subject" at bounding box center [861, 533] width 23 height 23
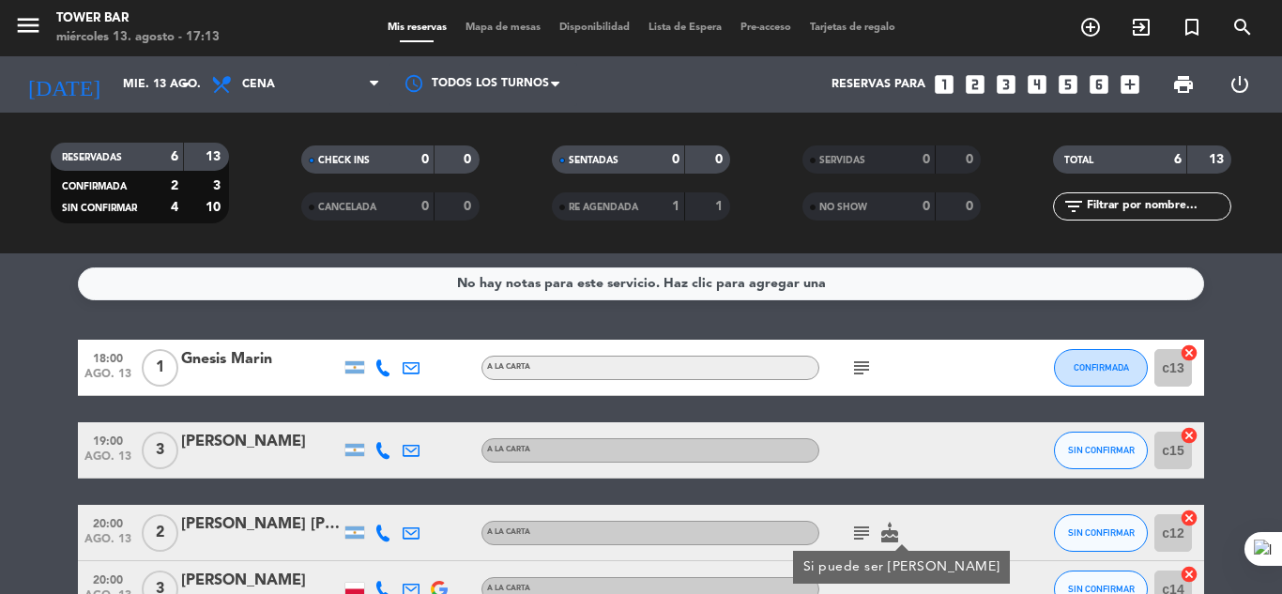
click at [854, 361] on icon "subject" at bounding box center [861, 368] width 23 height 23
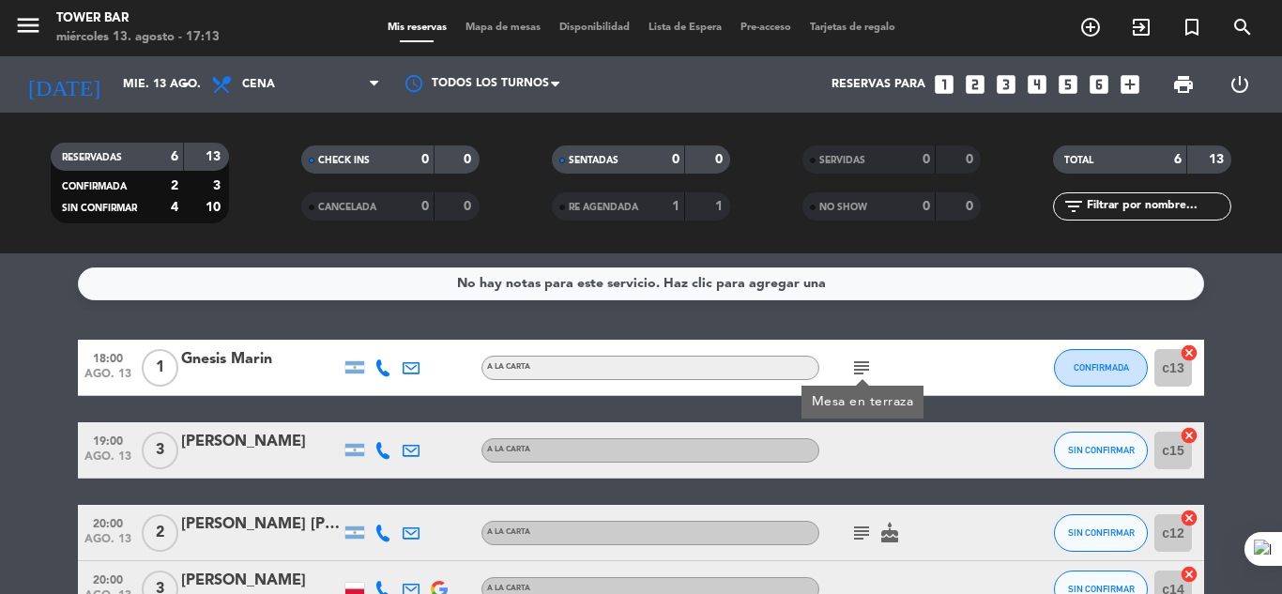
click at [856, 537] on icon "subject" at bounding box center [861, 533] width 23 height 23
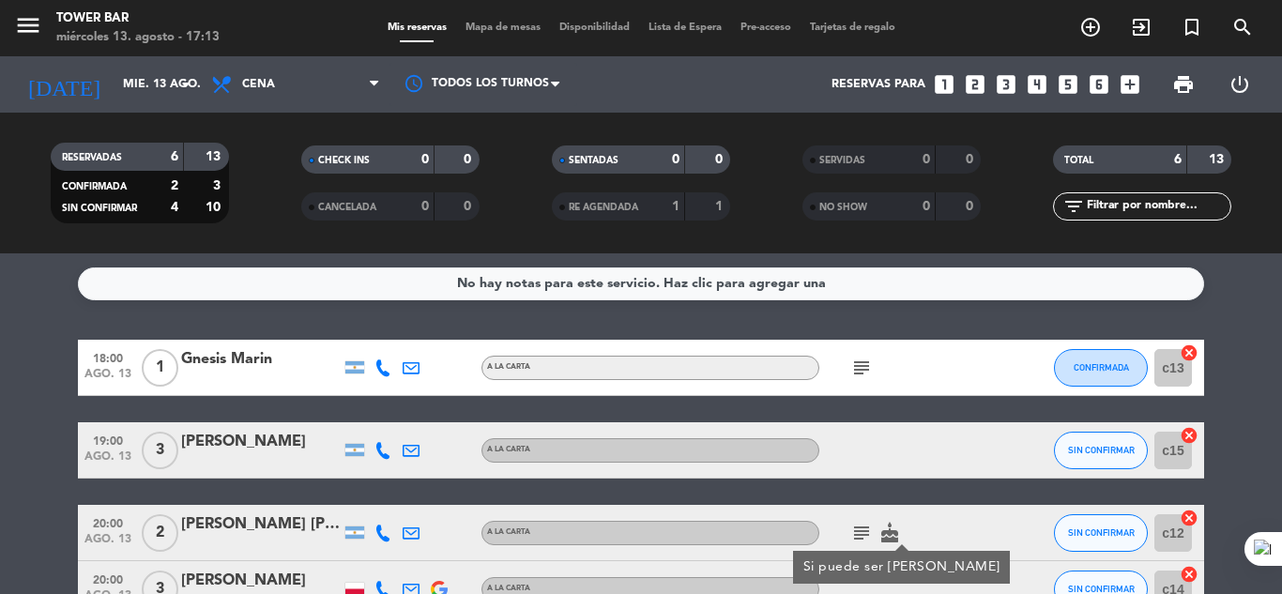
click at [863, 364] on icon "subject" at bounding box center [861, 368] width 23 height 23
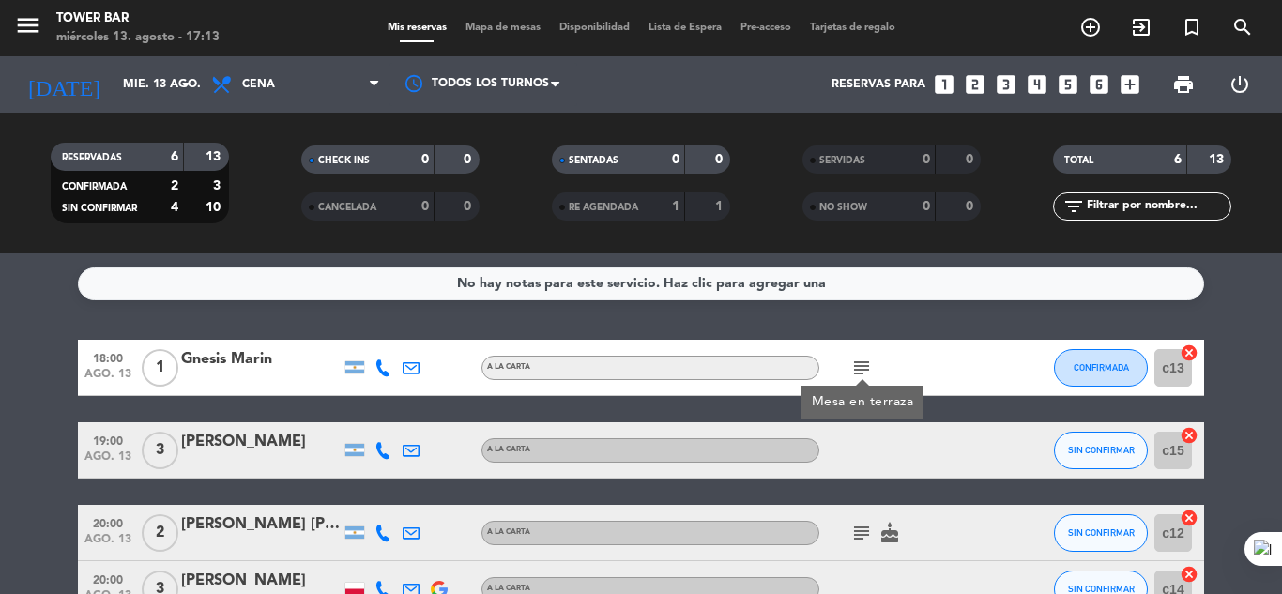
click at [856, 535] on icon "subject" at bounding box center [861, 533] width 23 height 23
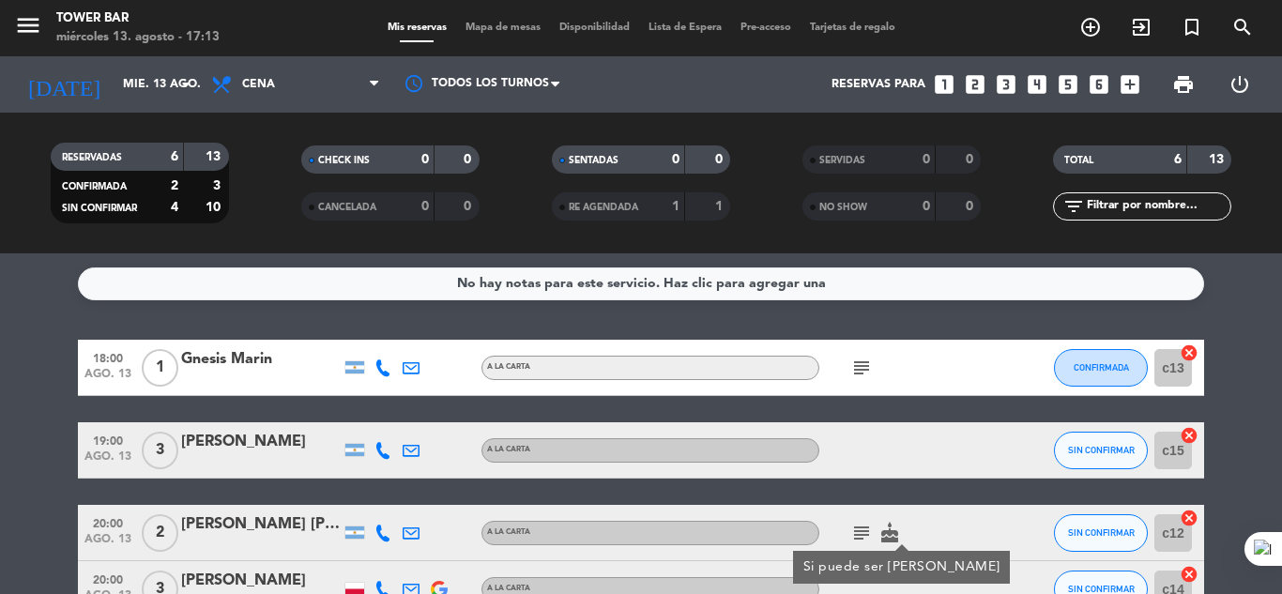
click at [856, 360] on icon "subject" at bounding box center [861, 368] width 23 height 23
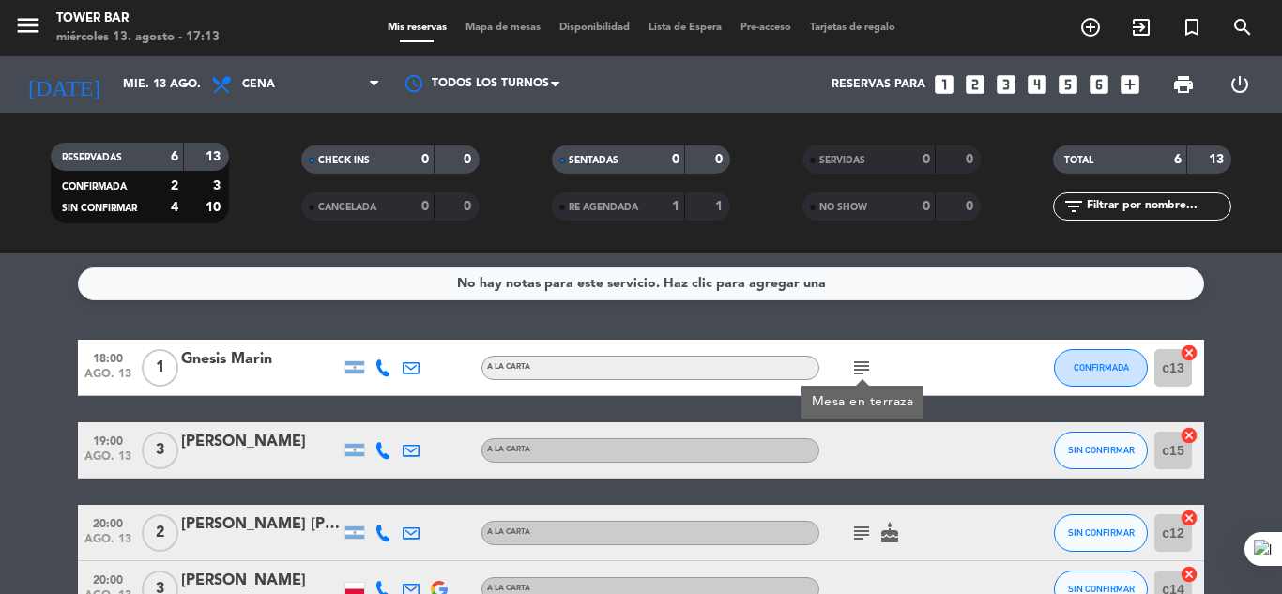
click at [918, 359] on div "subject Mesa en terraza" at bounding box center [903, 367] width 169 height 55
click at [1191, 86] on span "print" at bounding box center [1183, 84] width 23 height 23
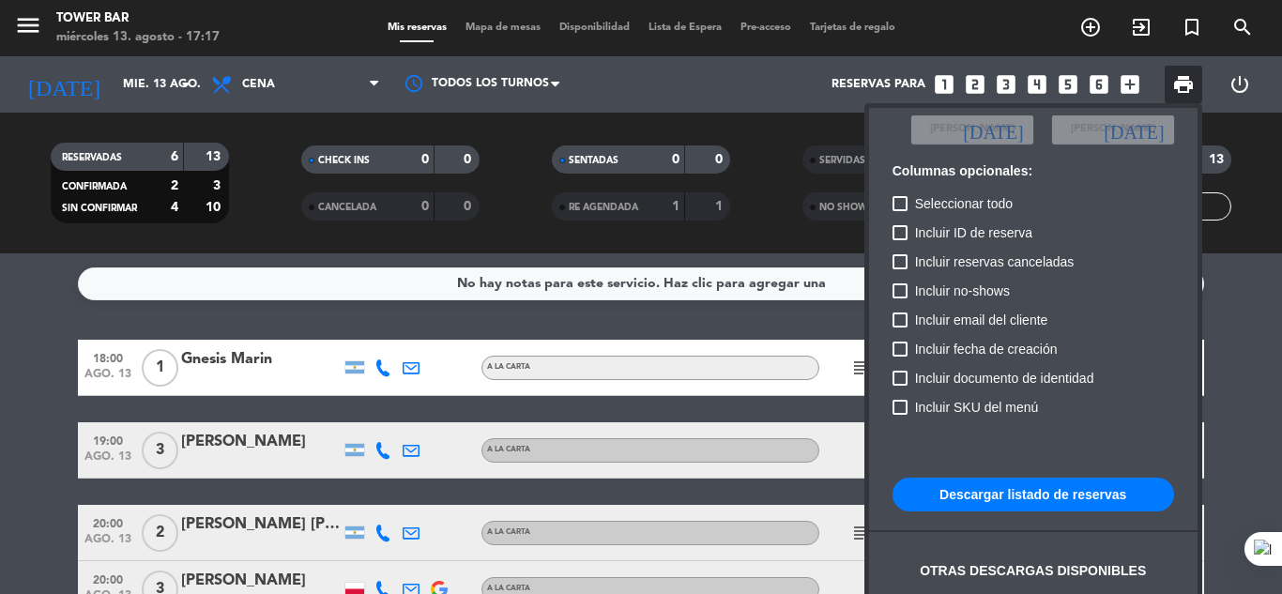
scroll to position [114, 0]
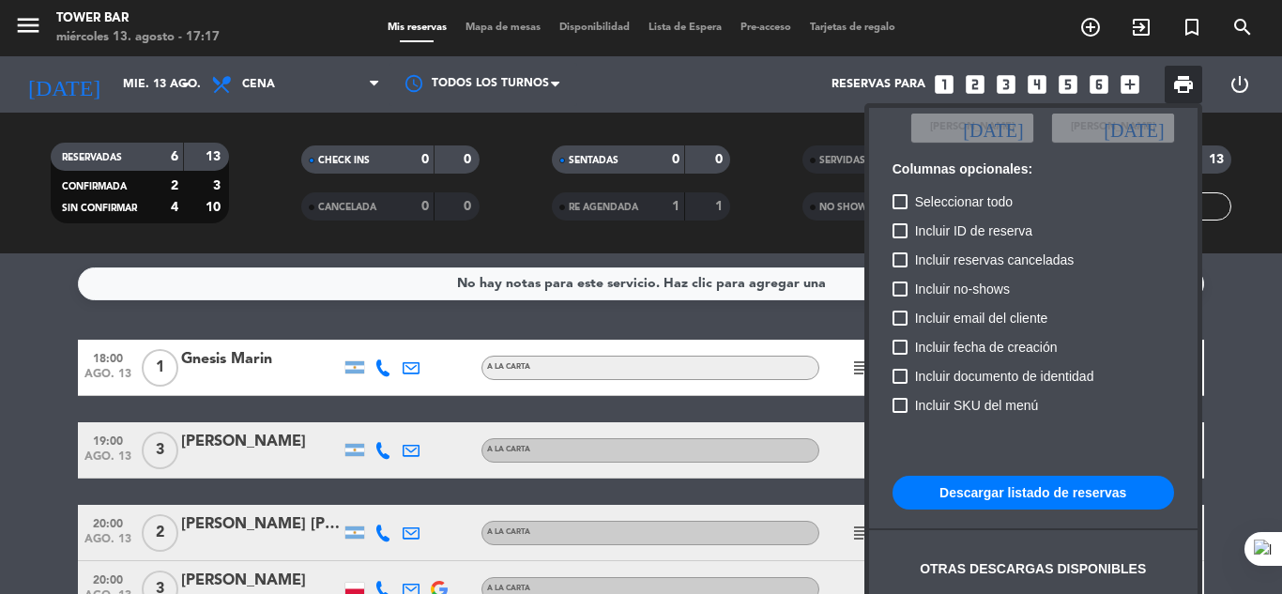
click at [1045, 496] on button "Descargar listado de reservas" at bounding box center [1034, 493] width 282 height 34
click at [1234, 387] on div at bounding box center [641, 297] width 1282 height 594
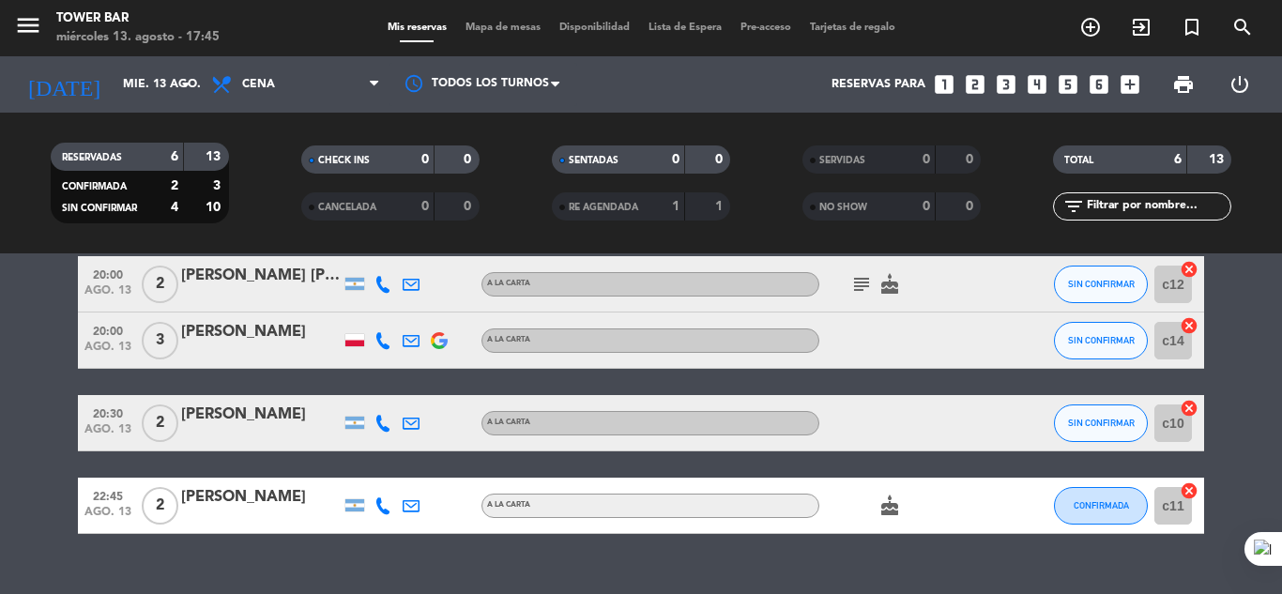
scroll to position [282, 0]
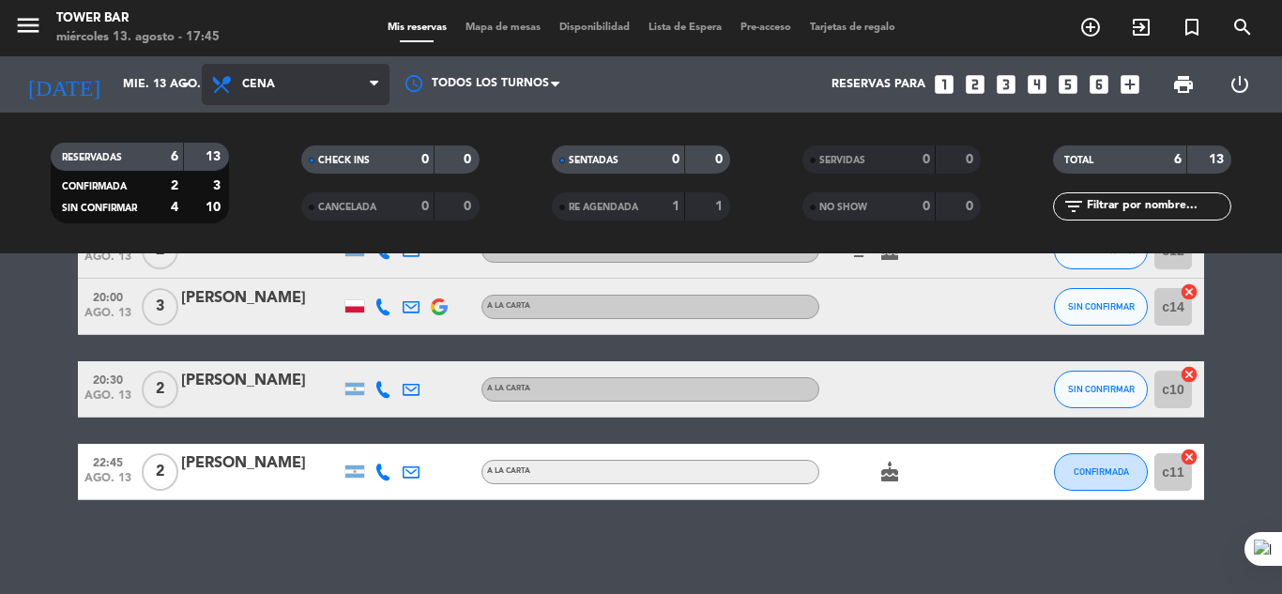
click at [359, 85] on span "Cena" at bounding box center [296, 84] width 188 height 41
click at [34, 18] on icon "menu" at bounding box center [28, 25] width 28 height 28
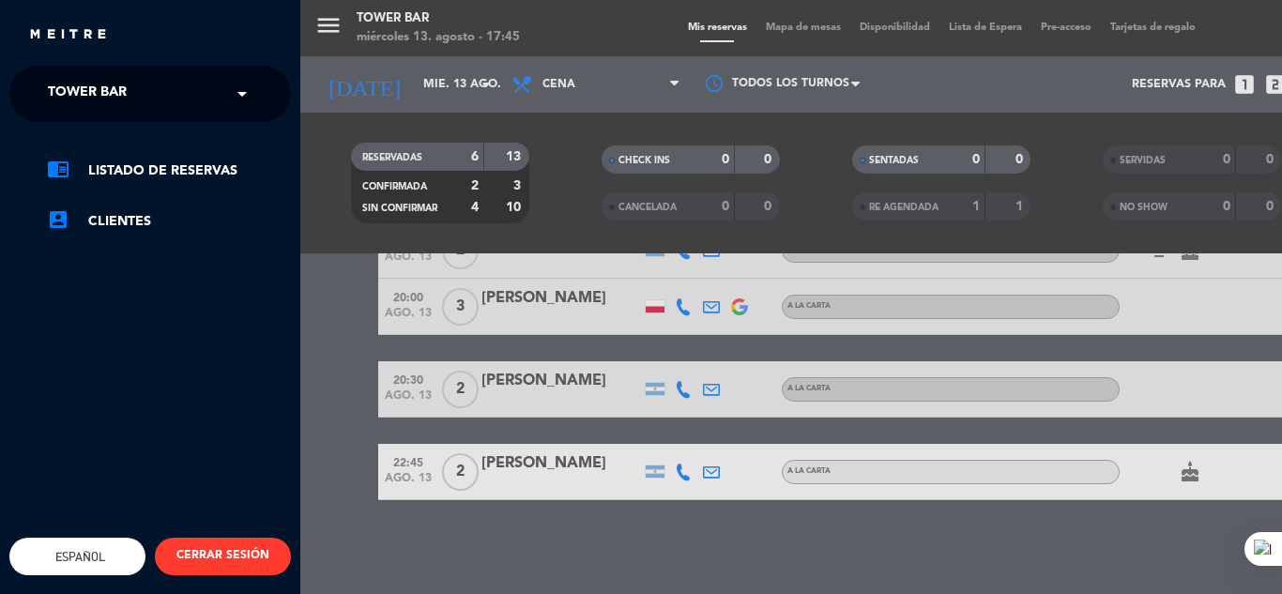
click at [157, 94] on input "text" at bounding box center [152, 94] width 229 height 41
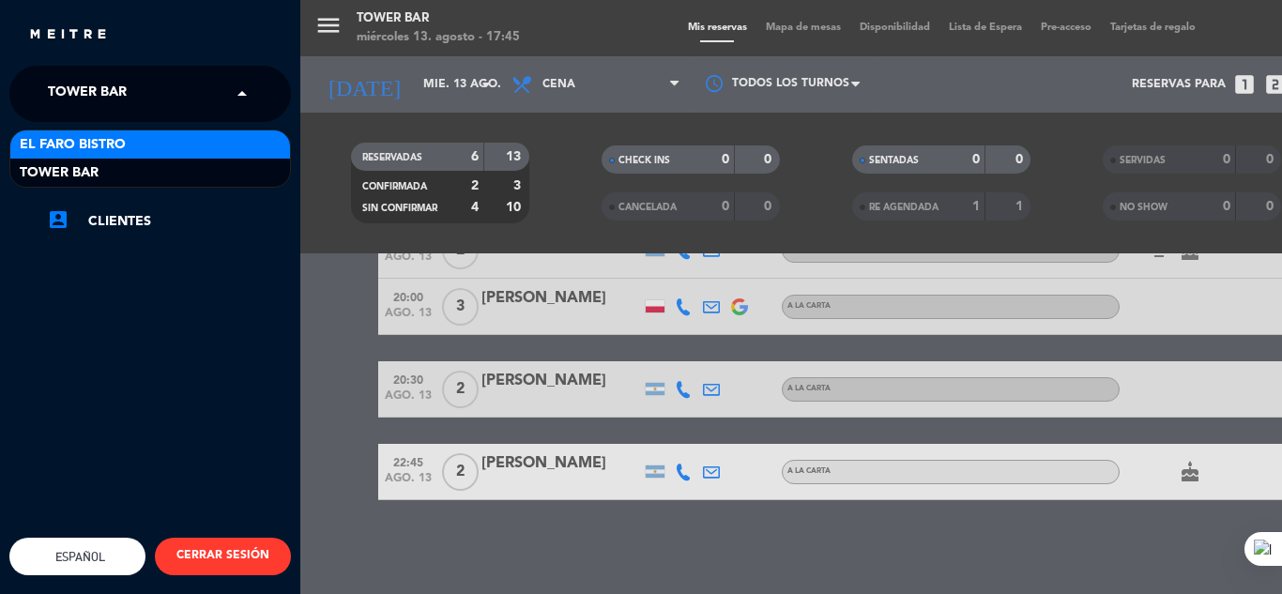
click at [176, 147] on div "El Faro Bistro" at bounding box center [150, 144] width 280 height 28
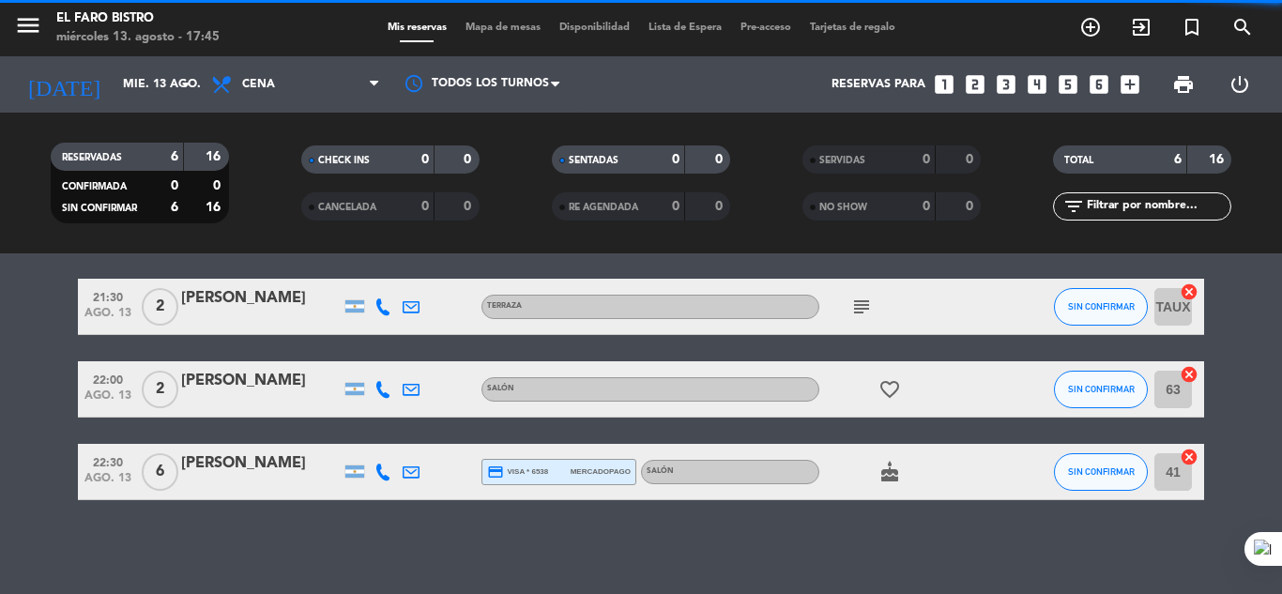
scroll to position [256, 0]
click at [360, 91] on span "Cena" at bounding box center [296, 84] width 188 height 41
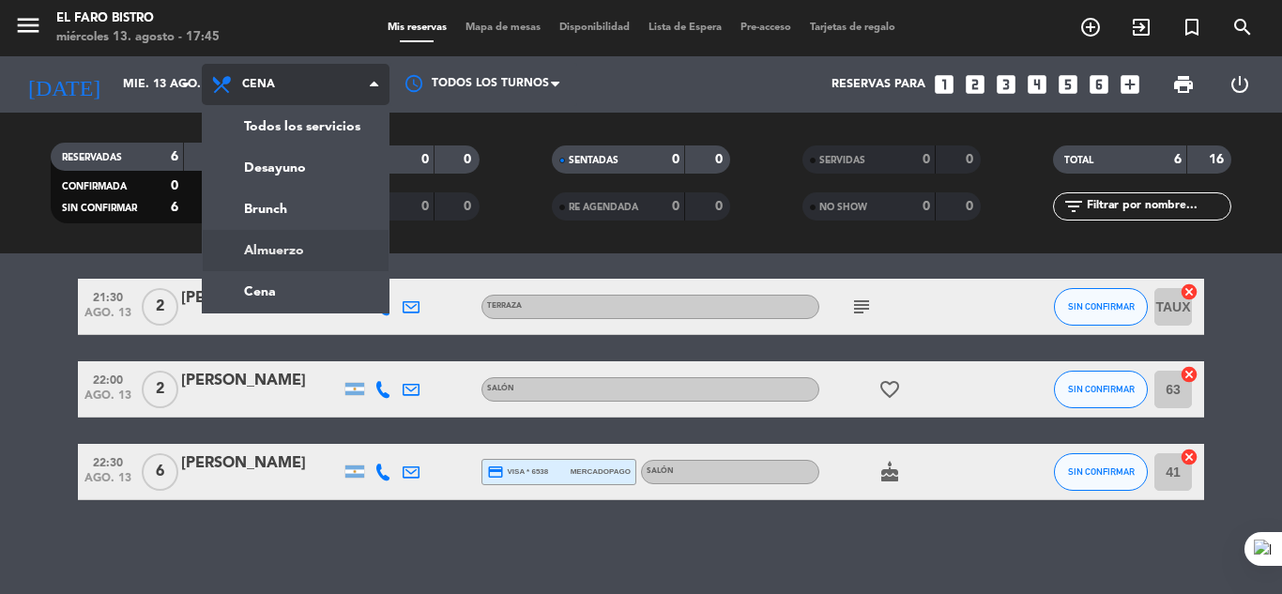
click at [299, 252] on div "menu El Faro Bistro miércoles 13. agosto - 17:45 Mis reservas Mapa de mesas Dis…" at bounding box center [641, 126] width 1282 height 253
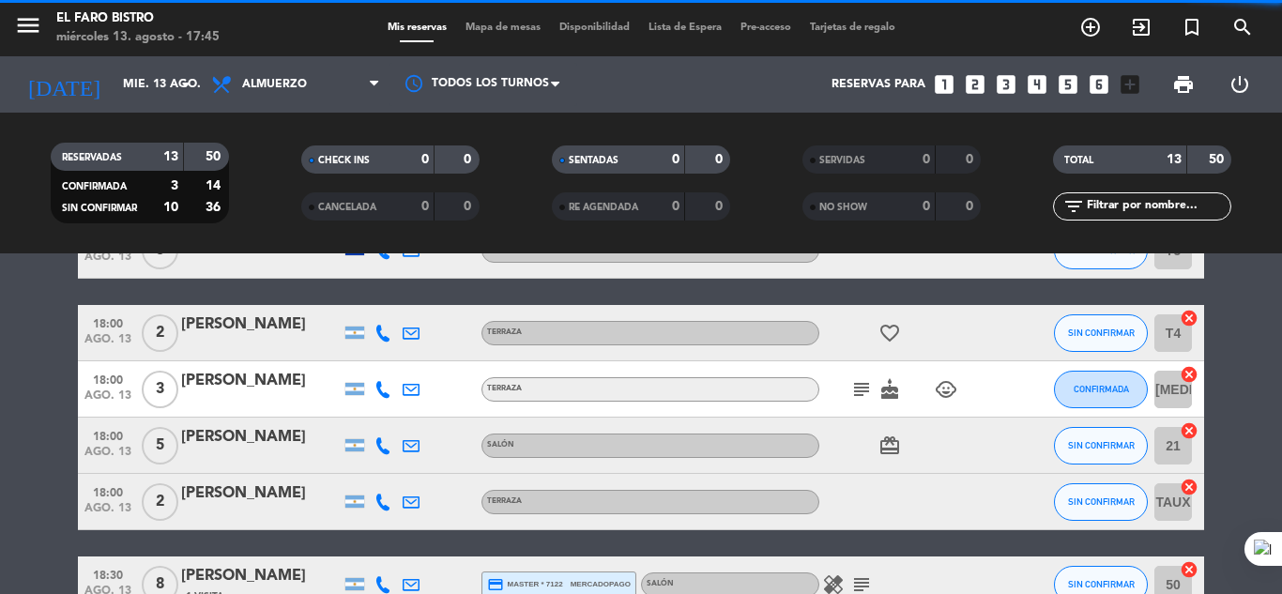
scroll to position [282, 0]
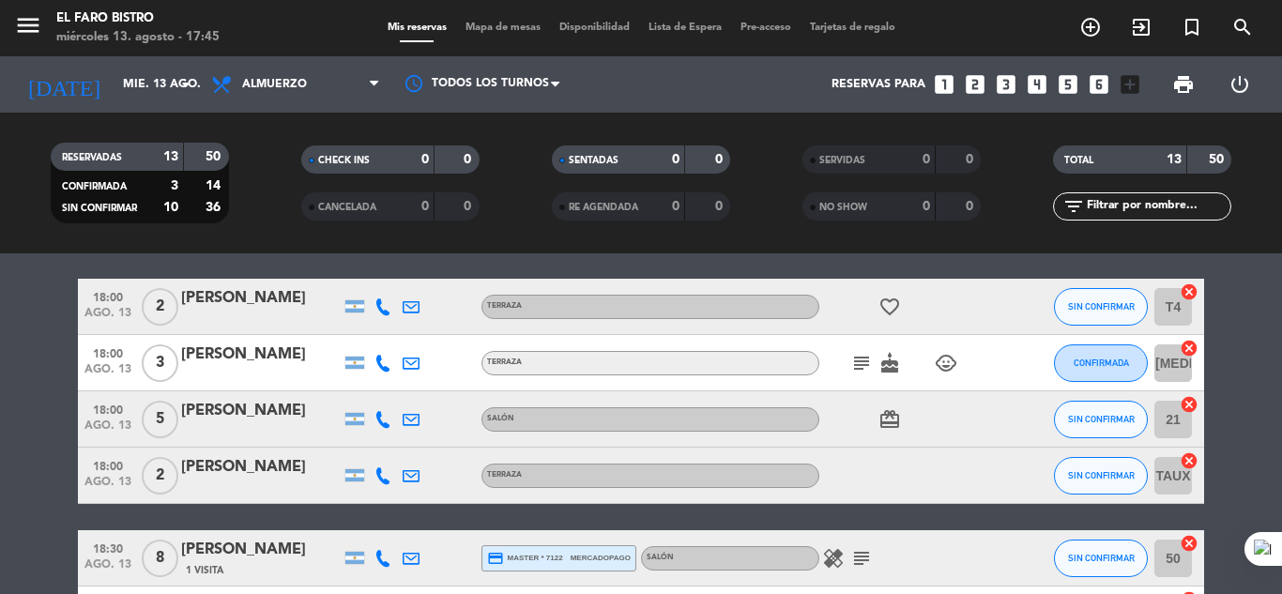
click at [943, 87] on icon "looks_one" at bounding box center [944, 84] width 24 height 24
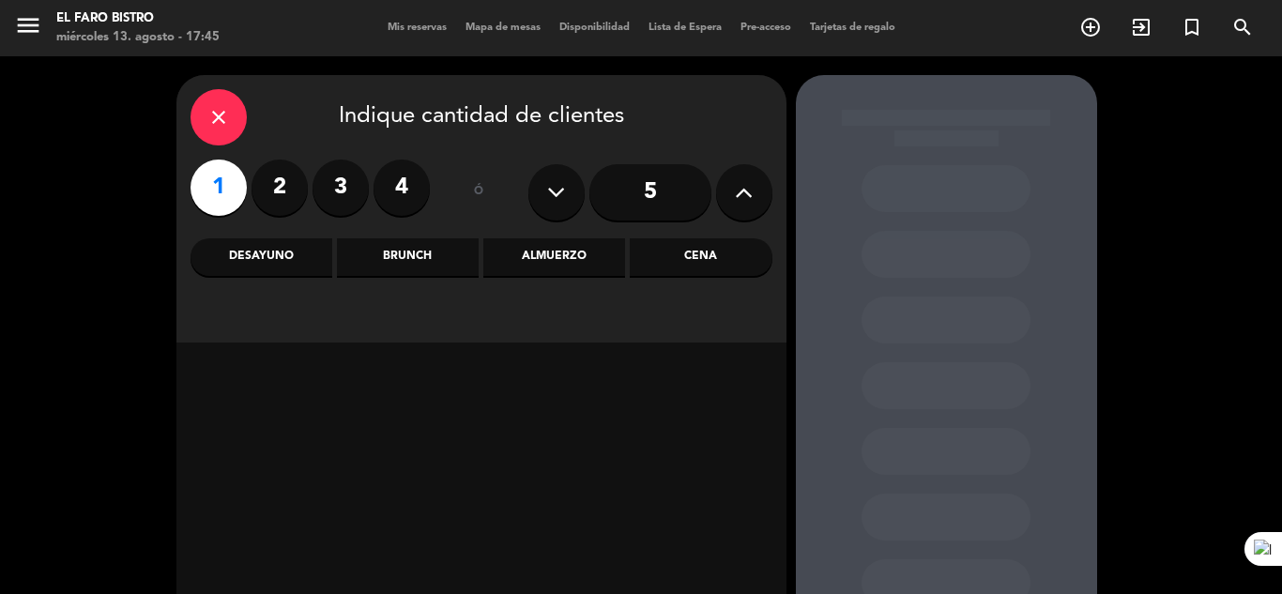
click at [552, 262] on div "Almuerzo" at bounding box center [554, 257] width 142 height 38
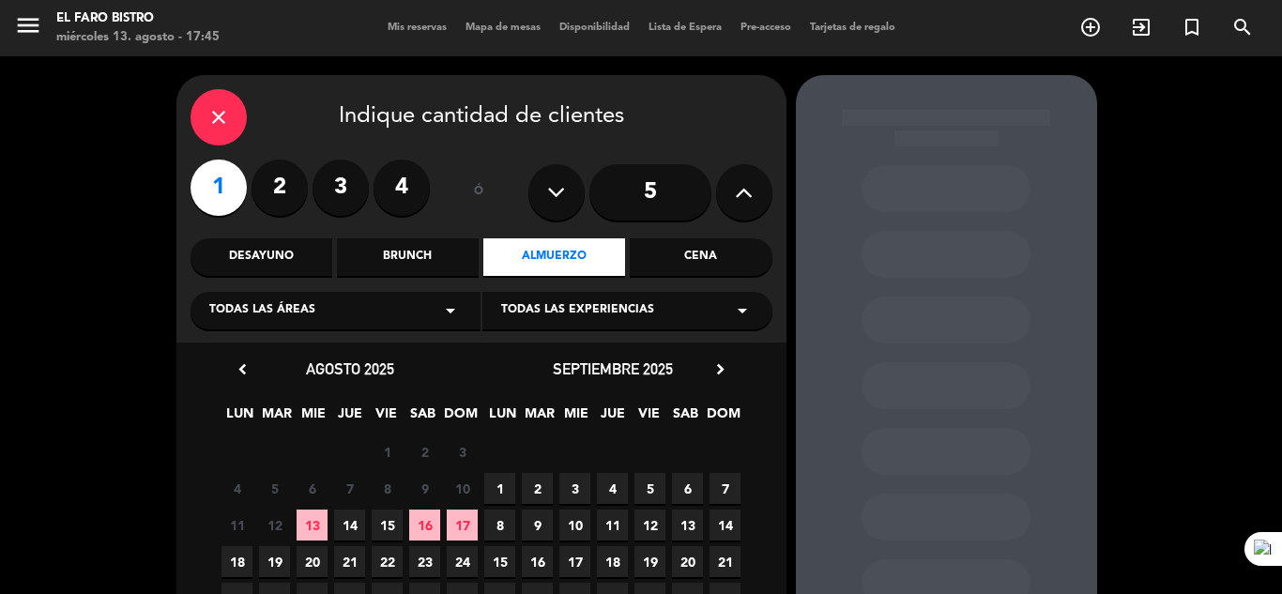
click at [450, 317] on icon "arrow_drop_down" at bounding box center [450, 310] width 23 height 23
click at [402, 358] on div "Salón" at bounding box center [335, 357] width 252 height 19
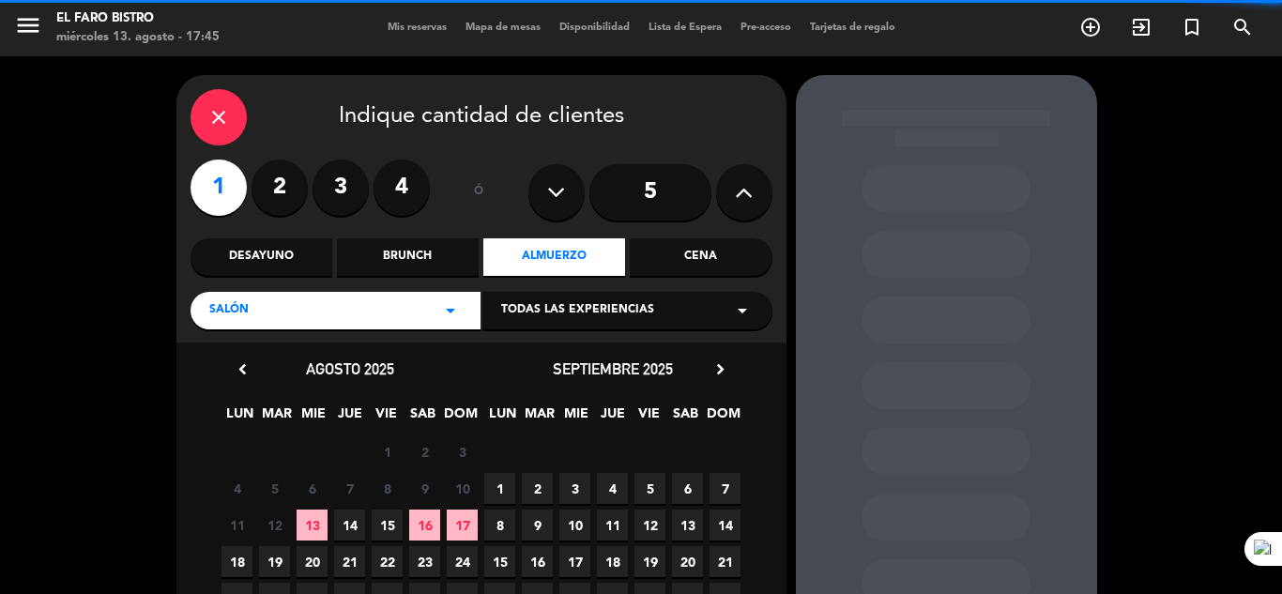
click at [737, 315] on icon "arrow_drop_down" at bounding box center [742, 310] width 23 height 23
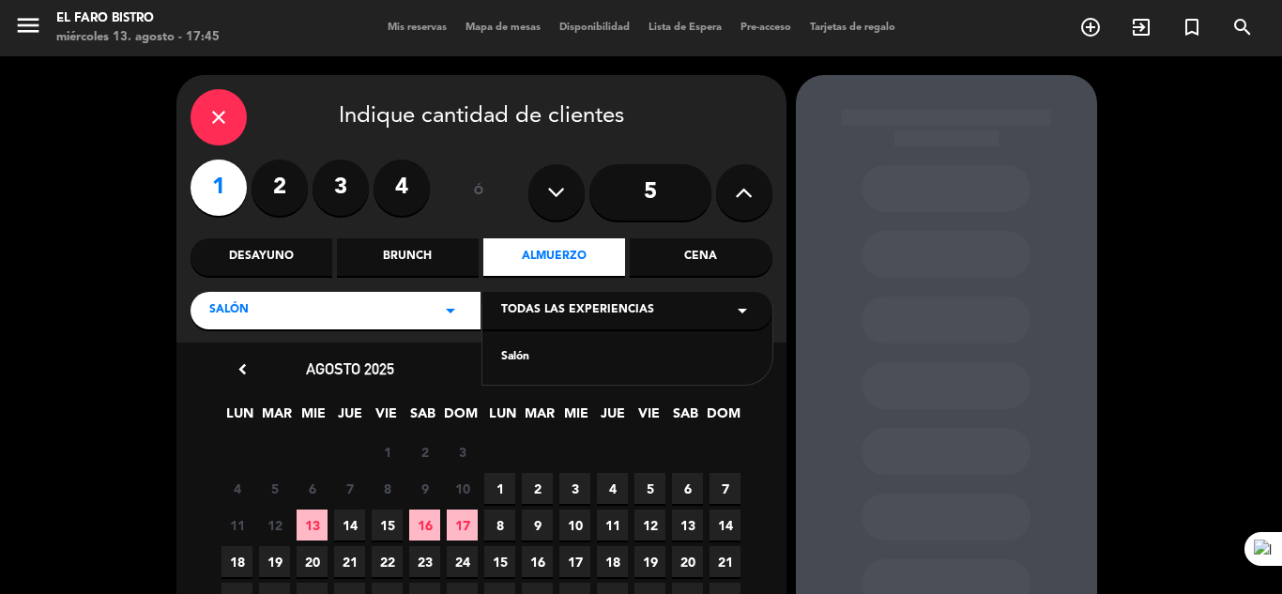
click at [540, 356] on div "Salón" at bounding box center [627, 357] width 252 height 19
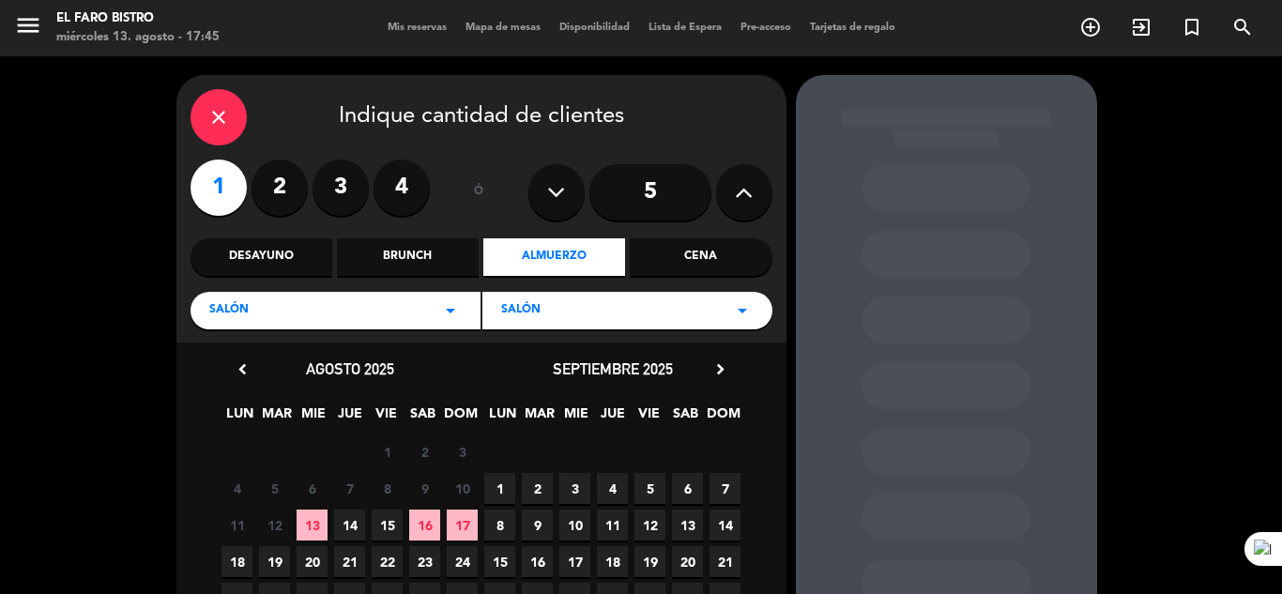
click at [304, 523] on span "13" at bounding box center [312, 525] width 31 height 31
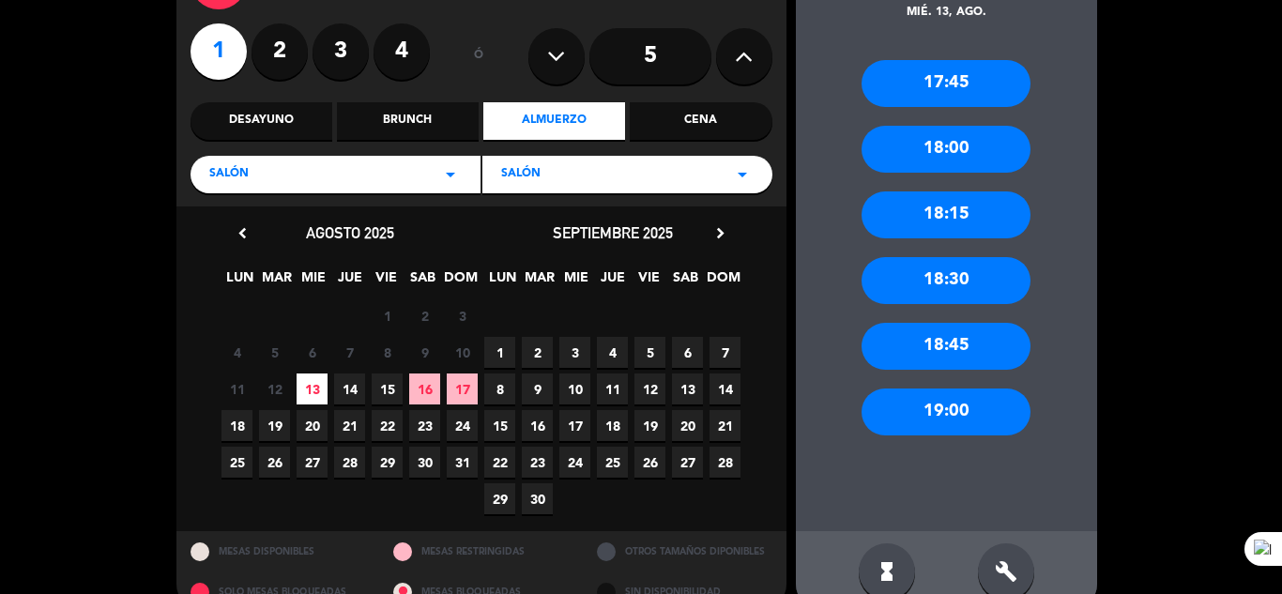
scroll to position [172, 0]
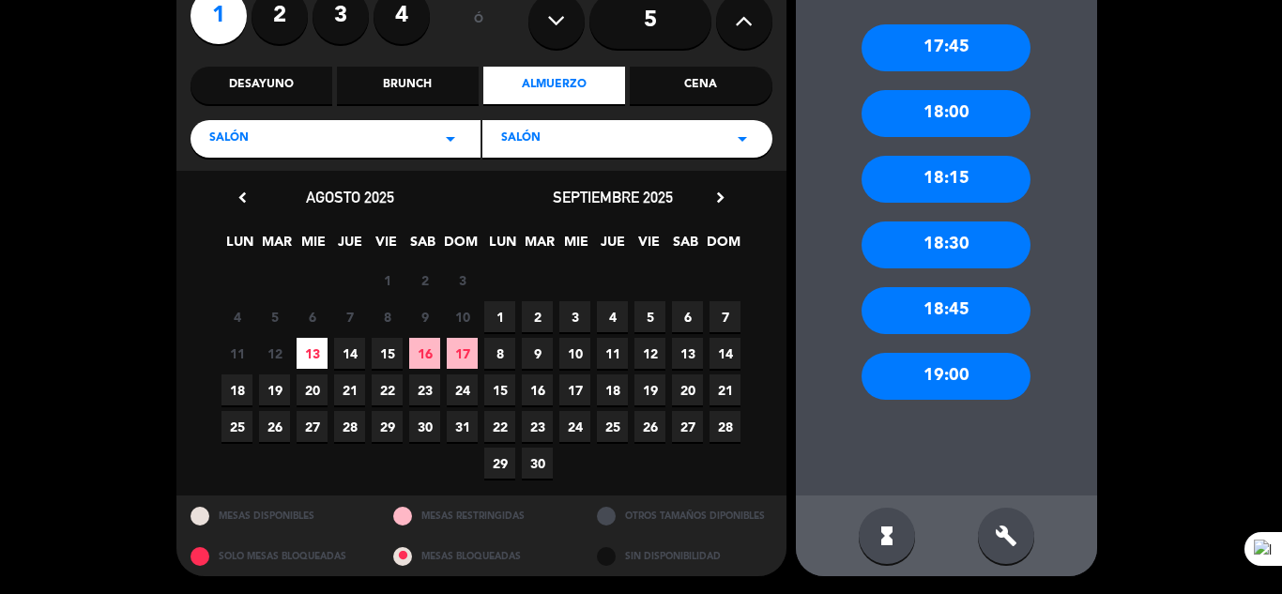
click at [960, 249] on div "18:30" at bounding box center [946, 244] width 169 height 47
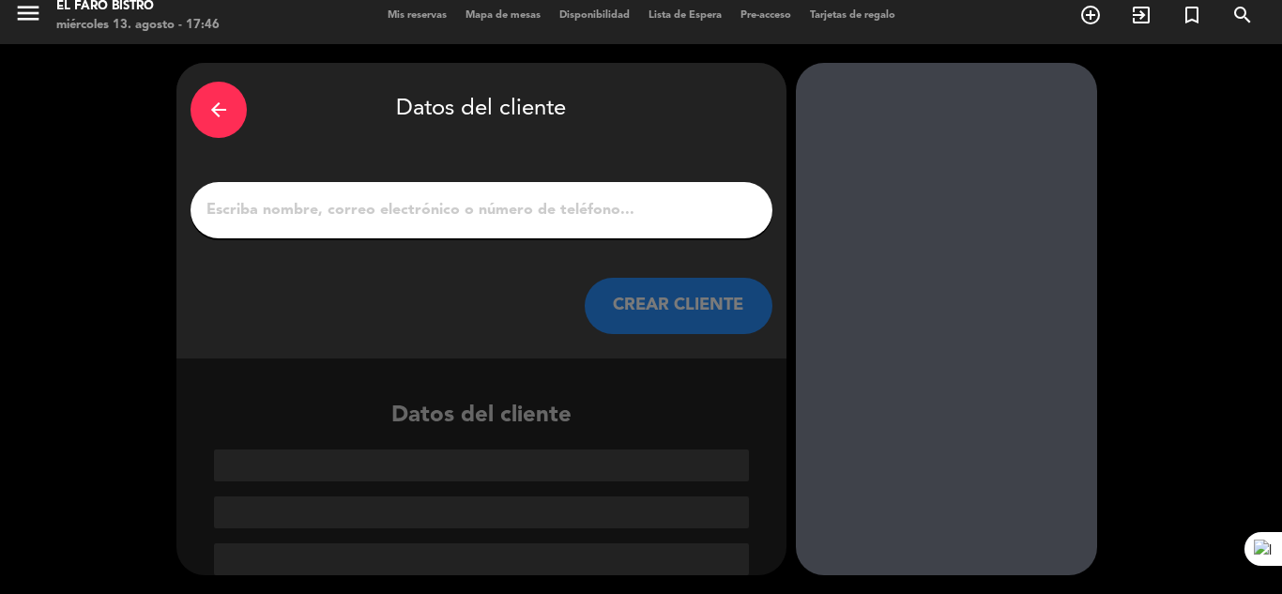
scroll to position [12, 0]
click at [340, 205] on input "1" at bounding box center [482, 210] width 554 height 26
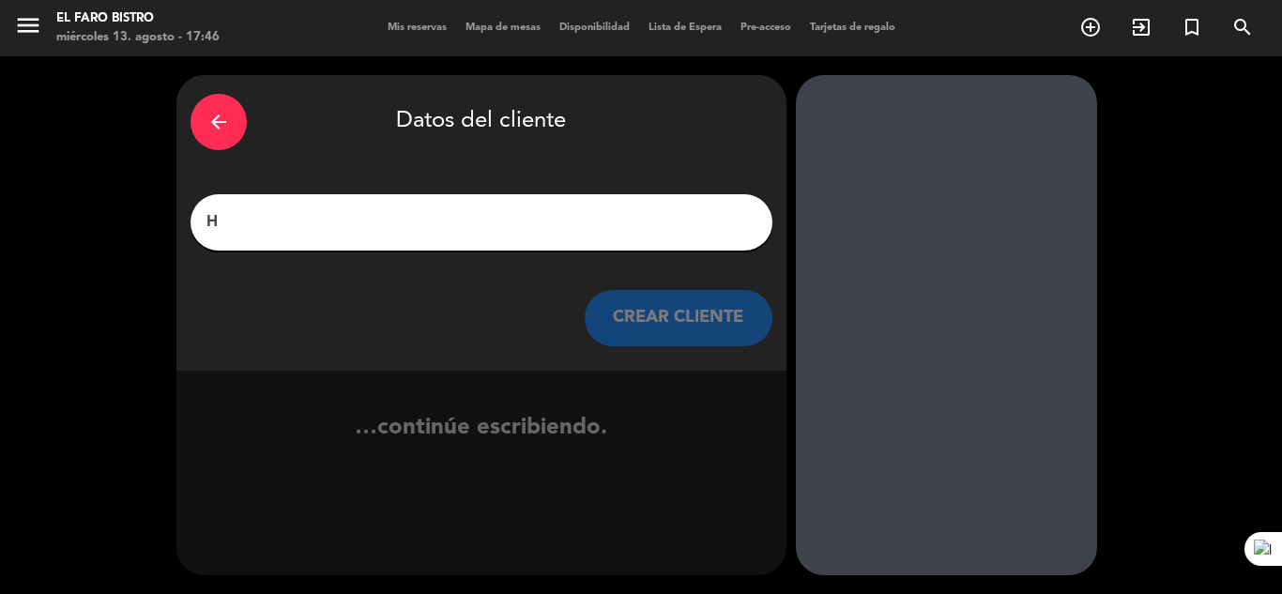
scroll to position [0, 0]
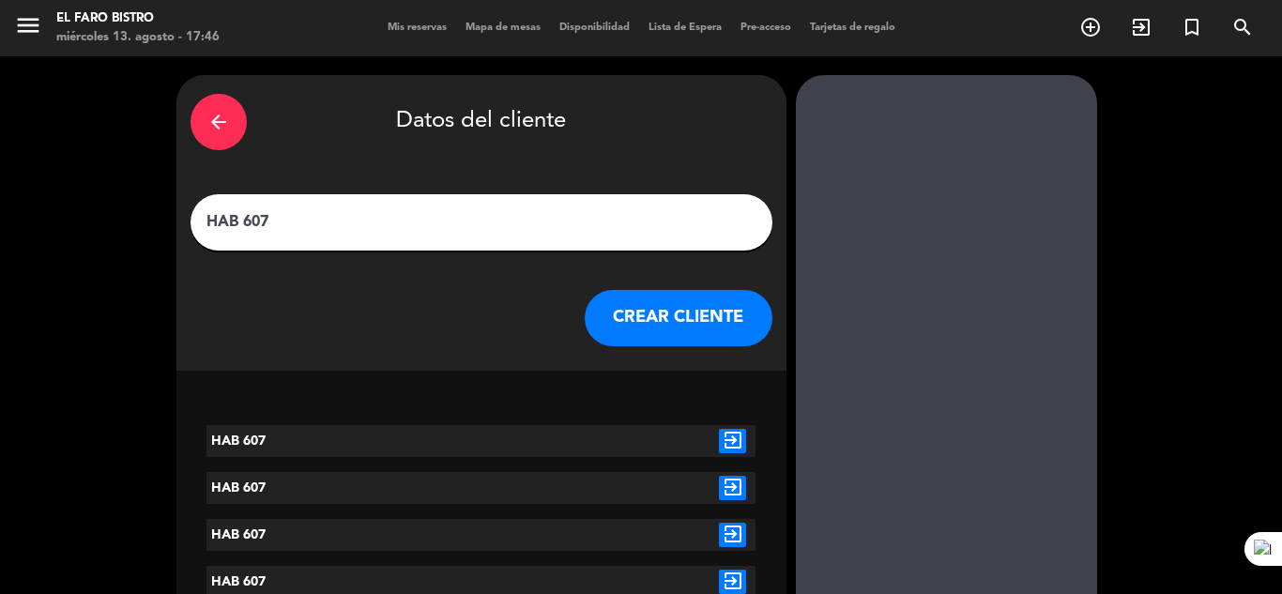
type input "HAB 607"
click at [704, 320] on button "CREAR CLIENTE" at bounding box center [679, 318] width 188 height 56
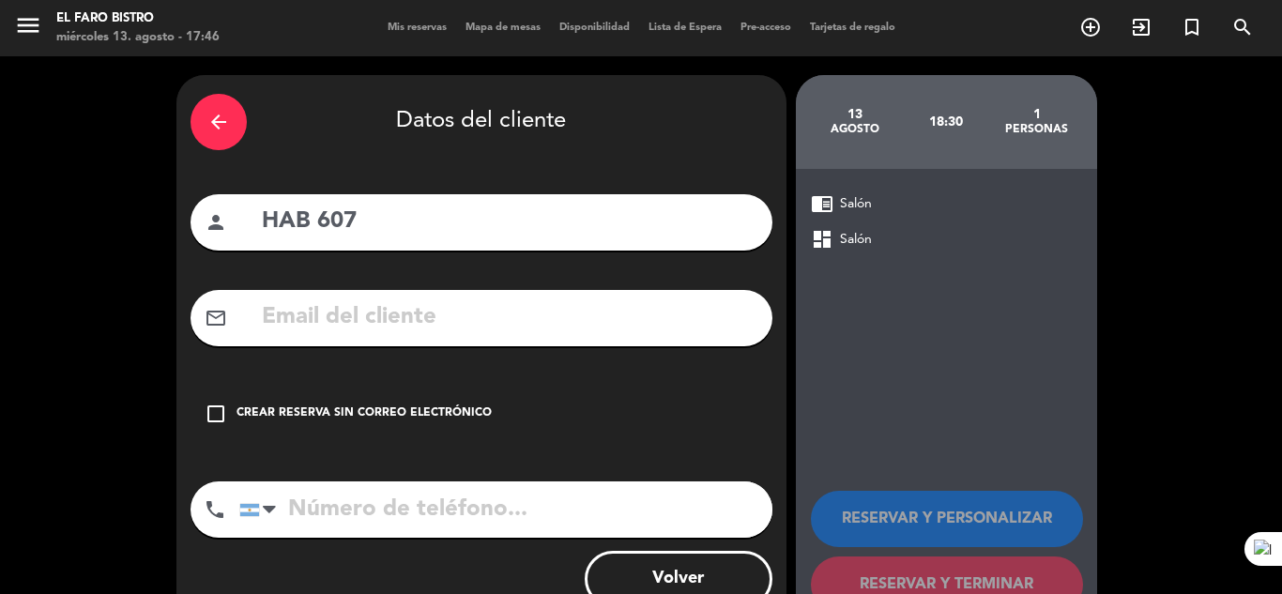
click at [220, 420] on icon "check_box_outline_blank" at bounding box center [216, 414] width 23 height 23
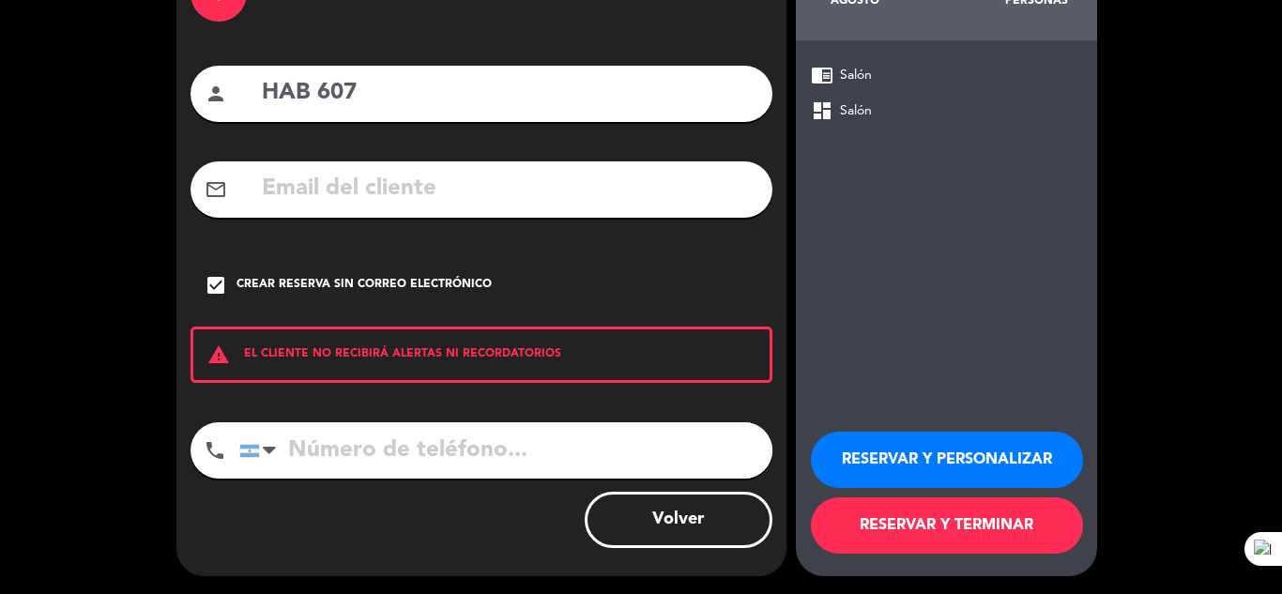
scroll to position [130, 0]
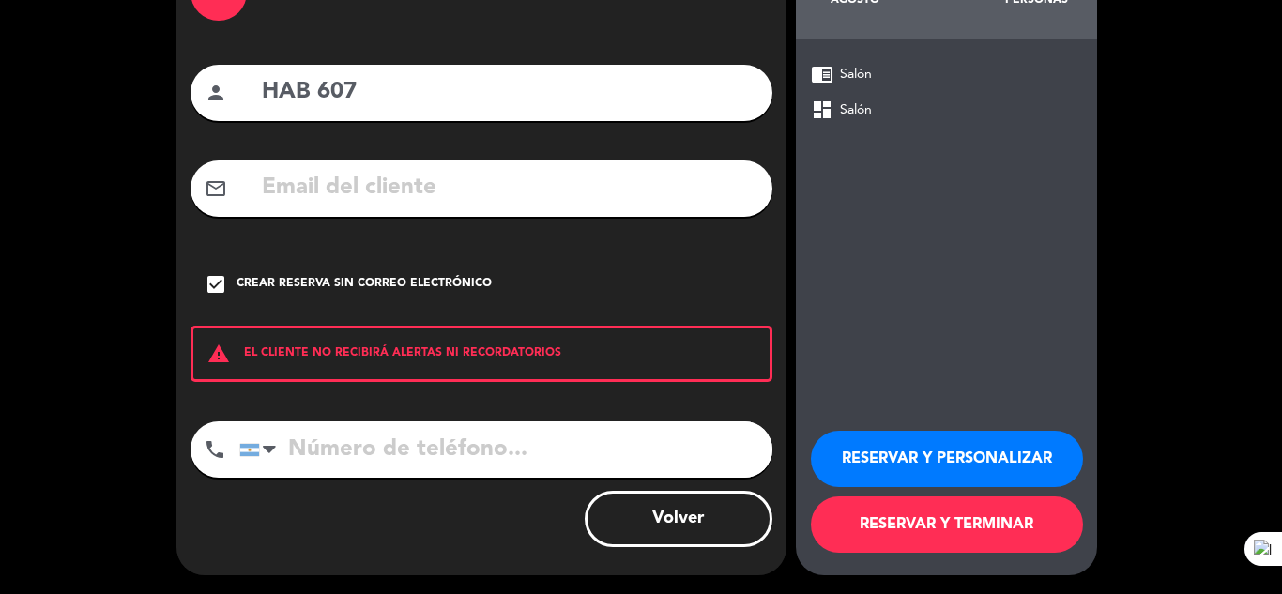
click at [888, 533] on button "RESERVAR Y TERMINAR" at bounding box center [947, 524] width 272 height 56
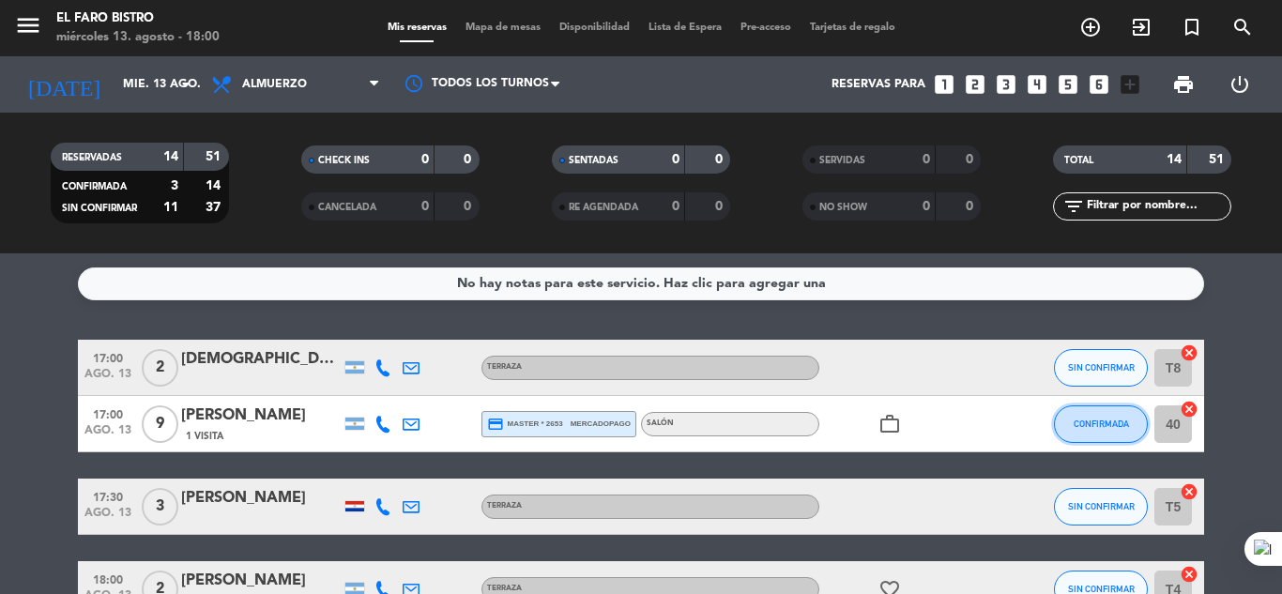
click at [1089, 426] on span "CONFIRMADA" at bounding box center [1101, 424] width 55 height 10
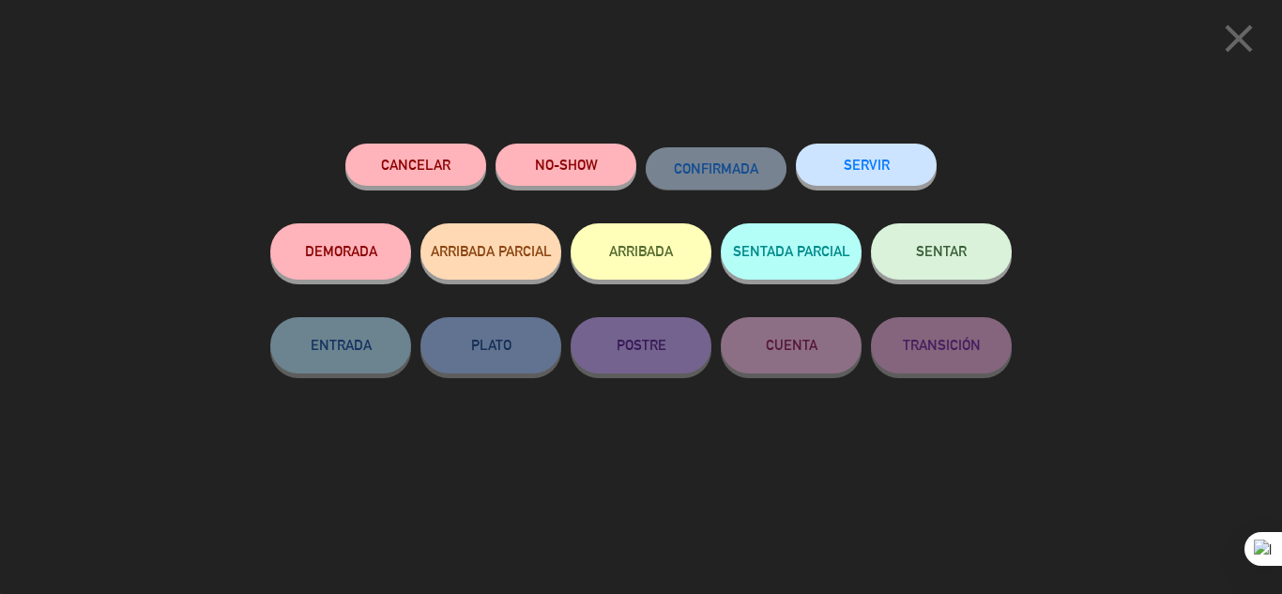
click at [976, 252] on button "SENTAR" at bounding box center [941, 251] width 141 height 56
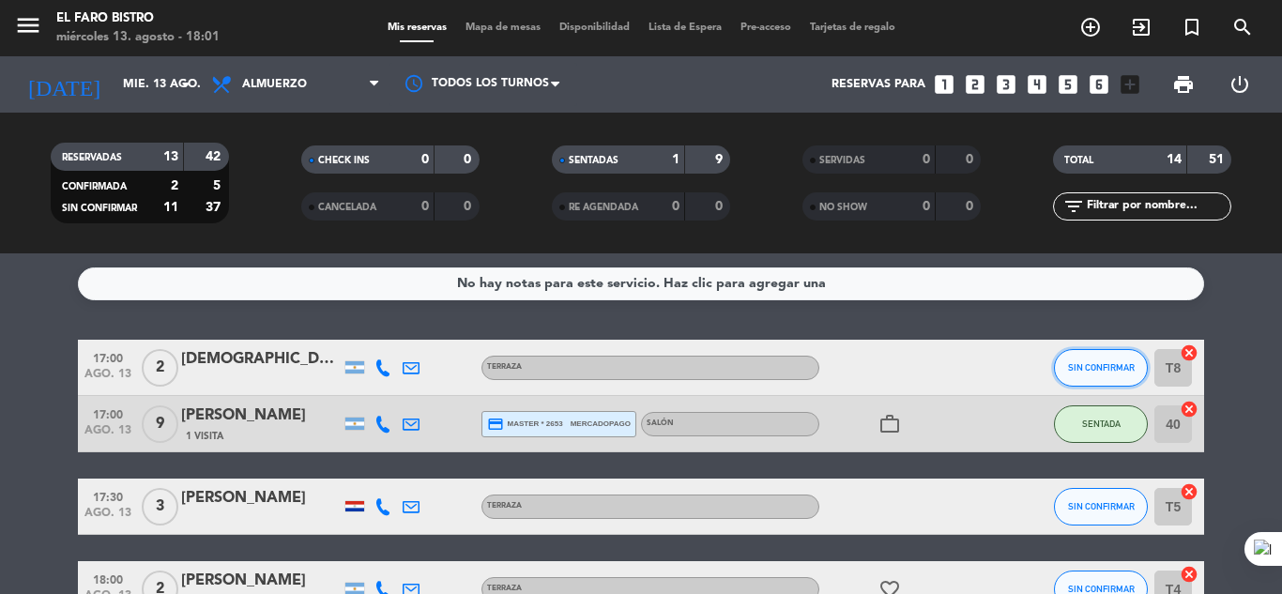
click at [1081, 367] on span "SIN CONFIRMAR" at bounding box center [1101, 367] width 67 height 10
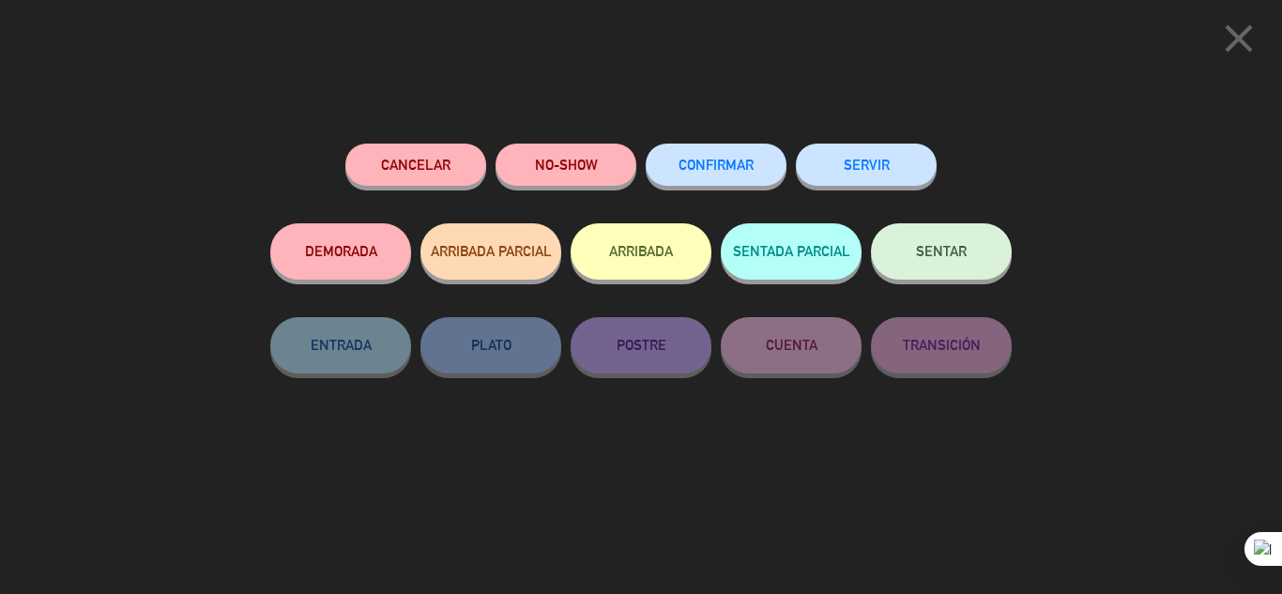
click at [916, 252] on button "SENTAR" at bounding box center [941, 251] width 141 height 56
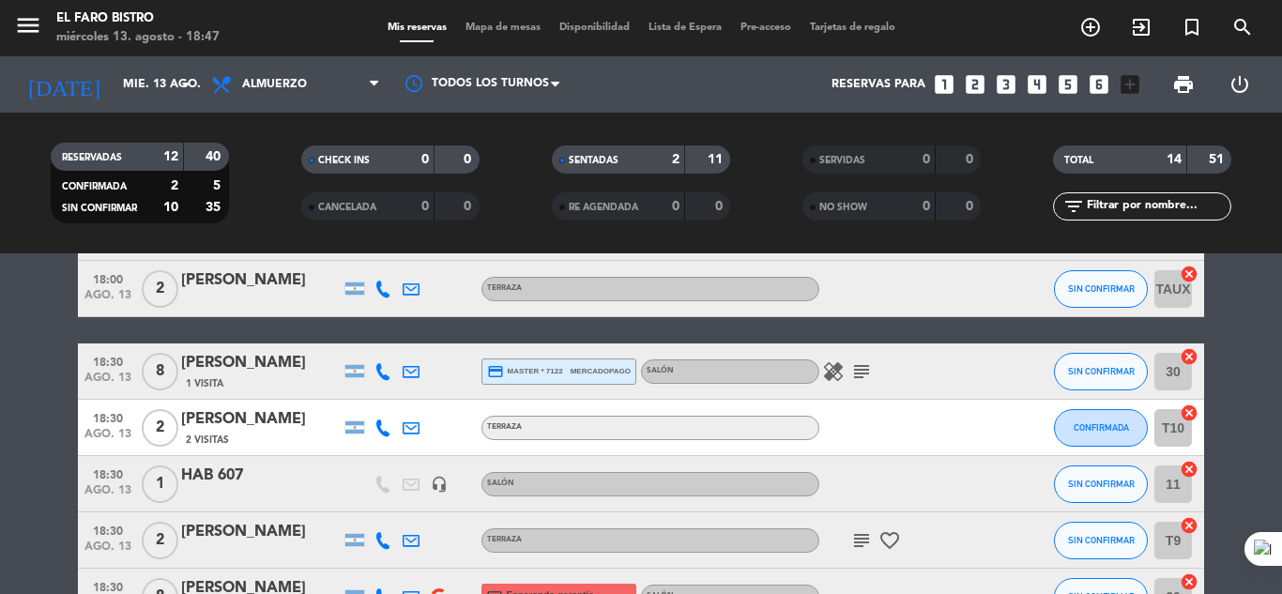
scroll to position [563, 0]
